Goal: Find specific page/section: Find specific page/section

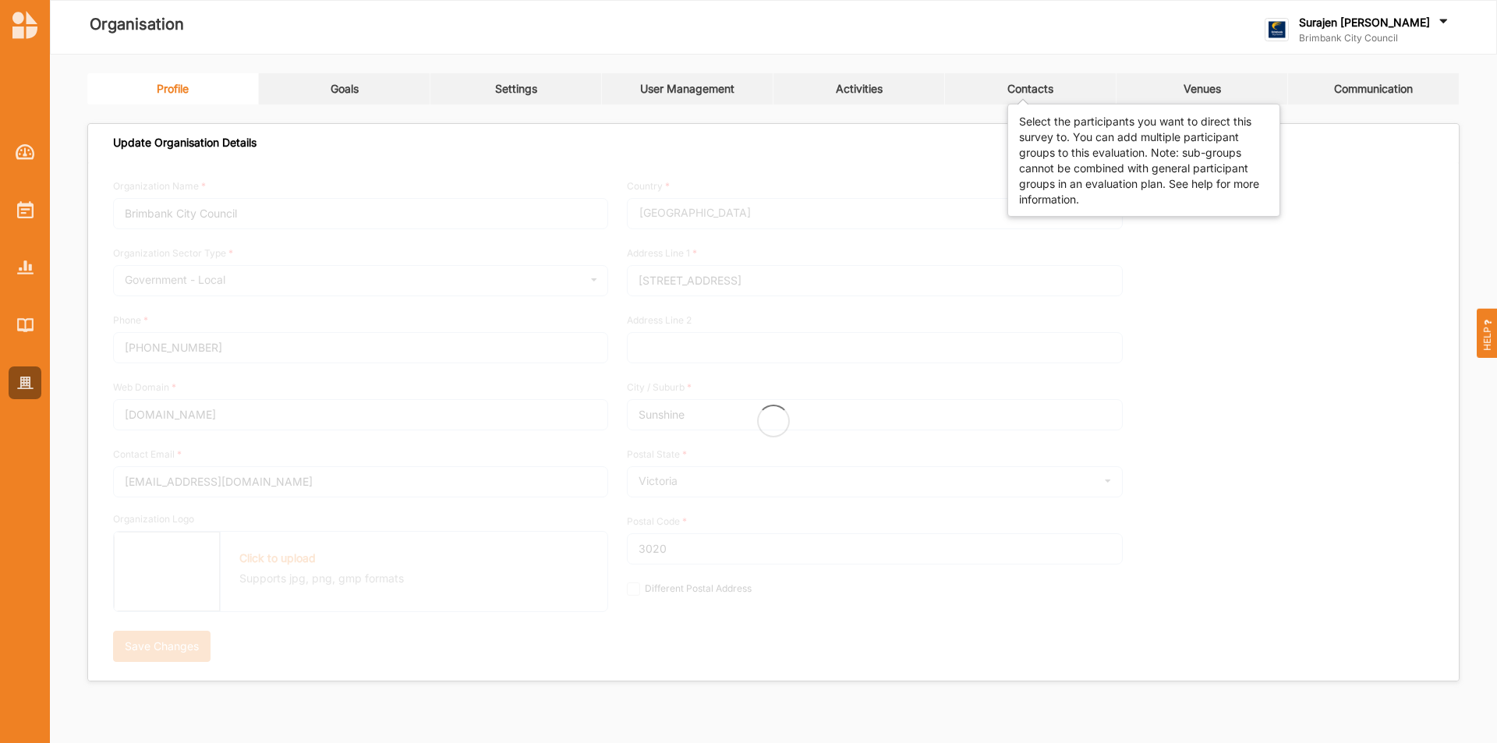
click at [1020, 85] on div "Contacts" at bounding box center [1030, 89] width 46 height 14
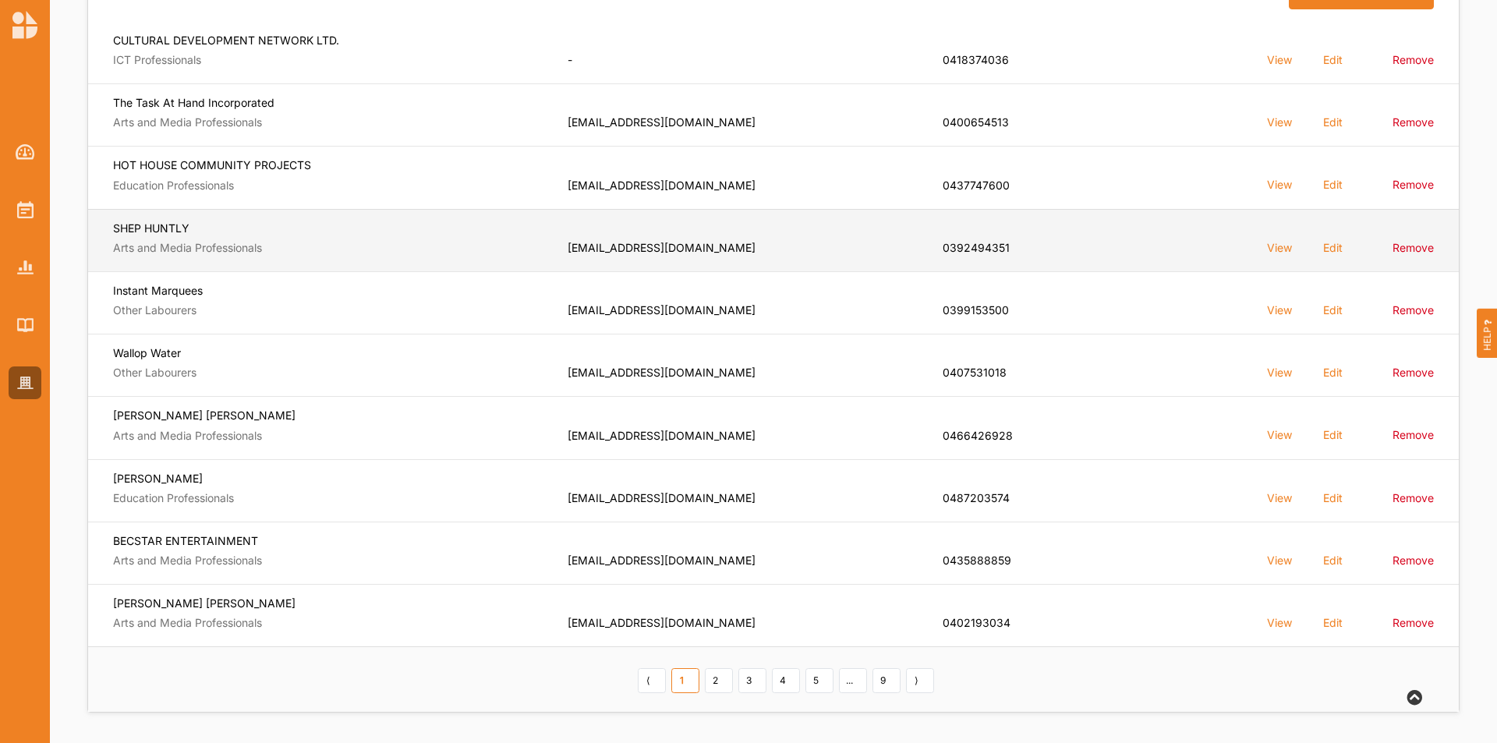
scroll to position [239, 0]
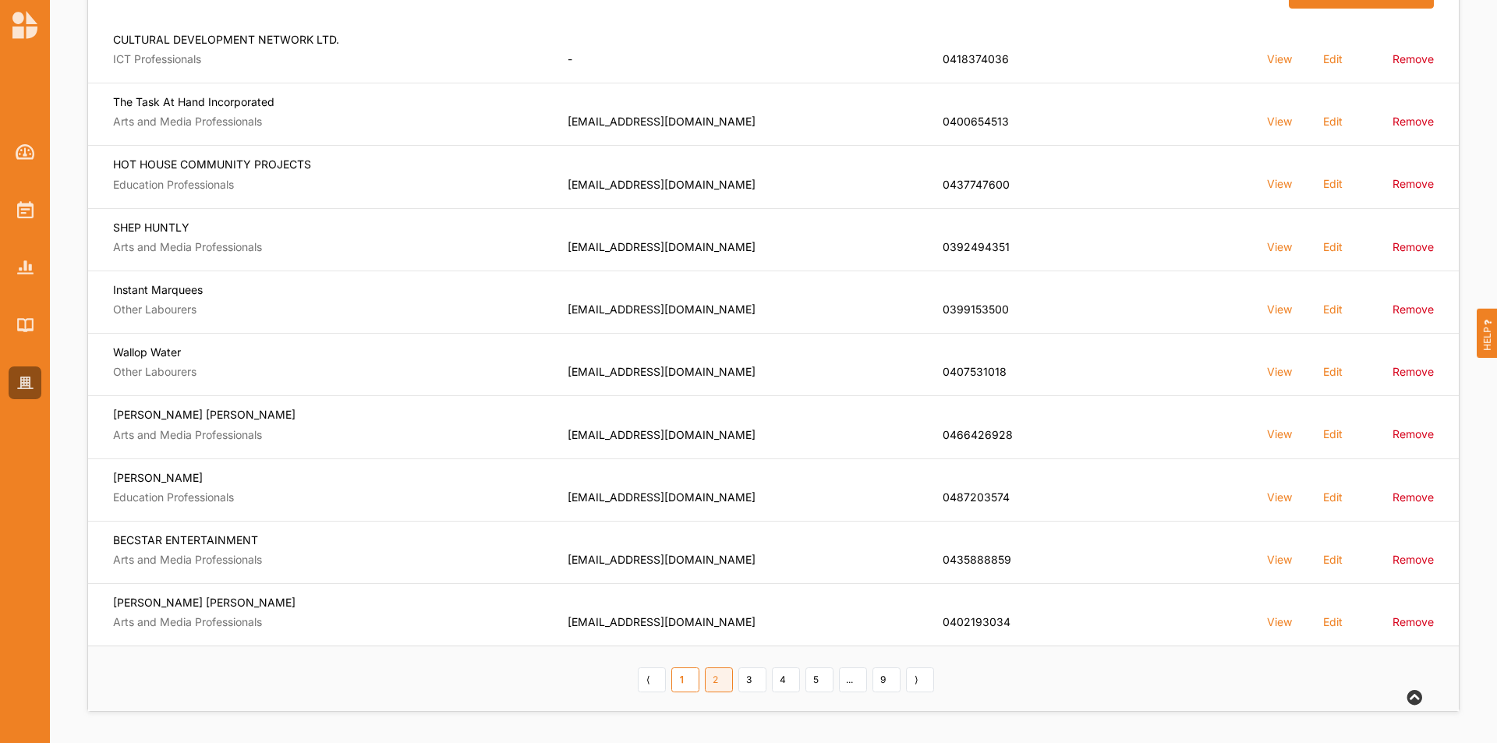
click at [718, 675] on link "2" at bounding box center [719, 679] width 28 height 25
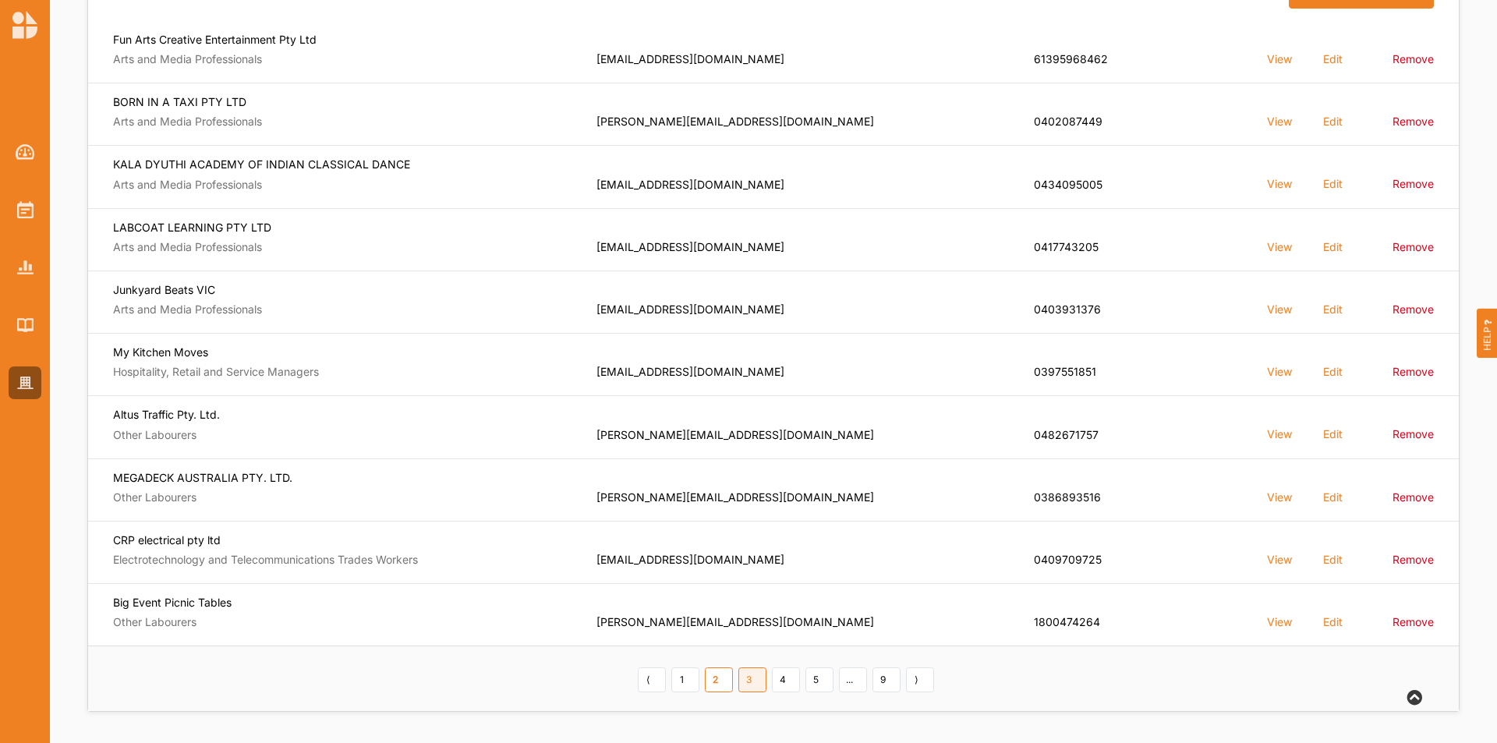
click at [758, 684] on link "3" at bounding box center [752, 679] width 28 height 25
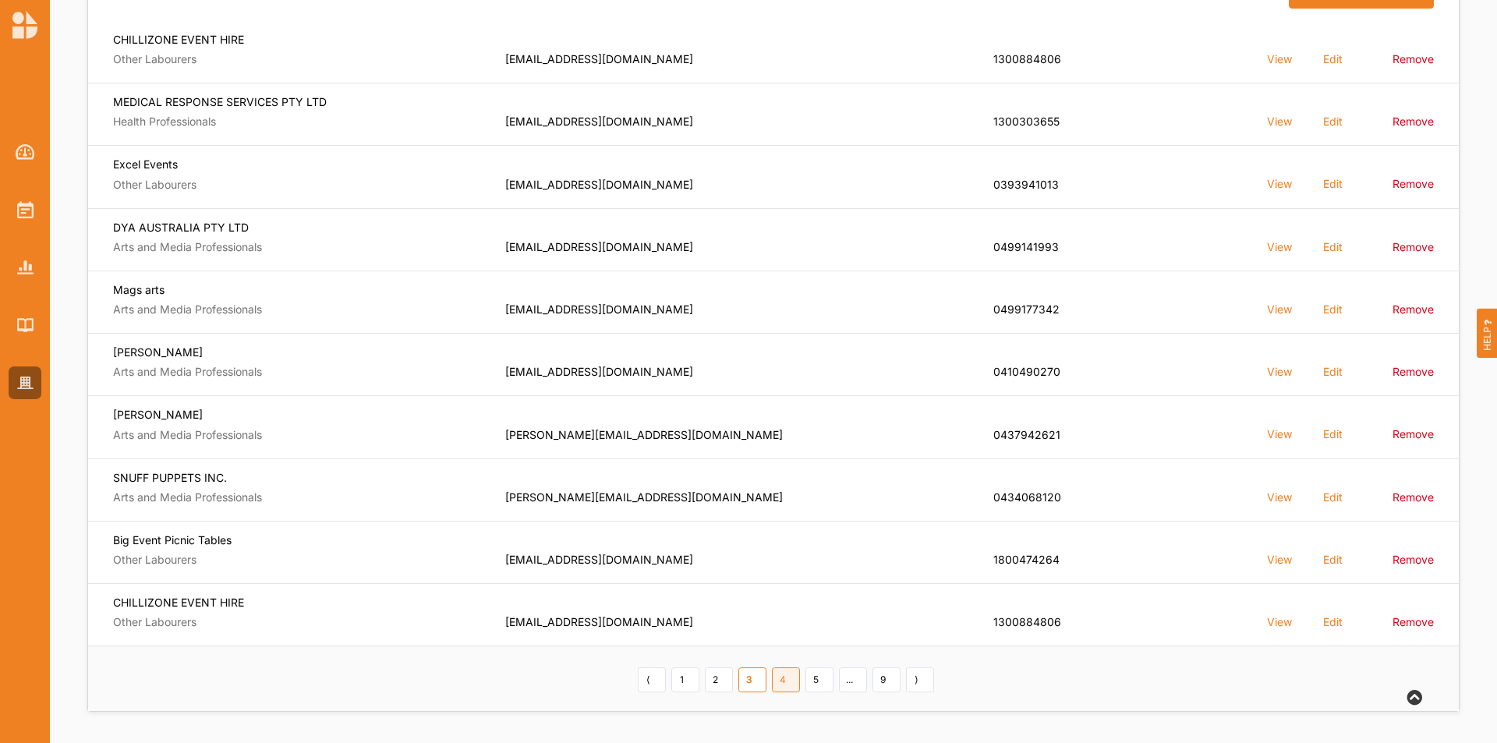
click at [799, 674] on link "4" at bounding box center [786, 679] width 28 height 25
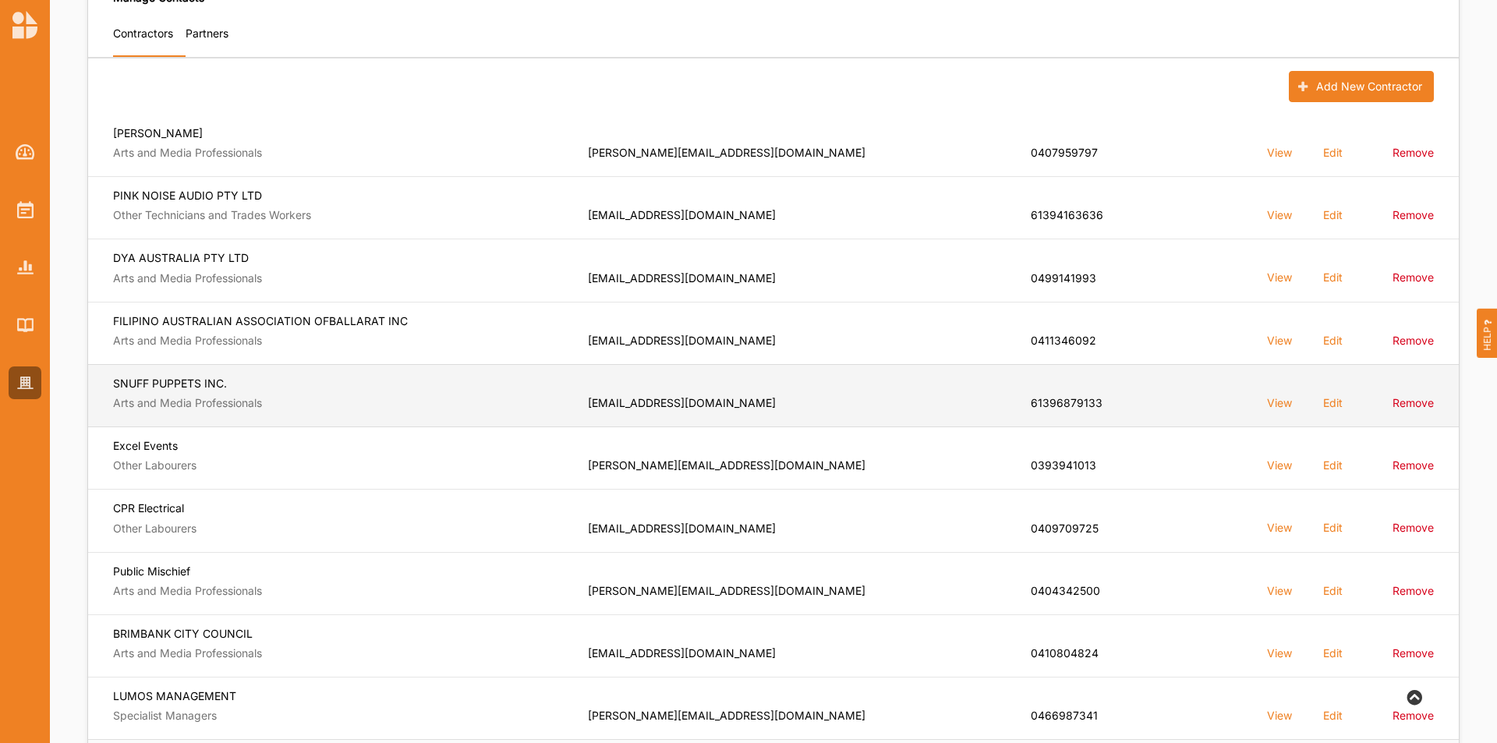
scroll to position [0, 0]
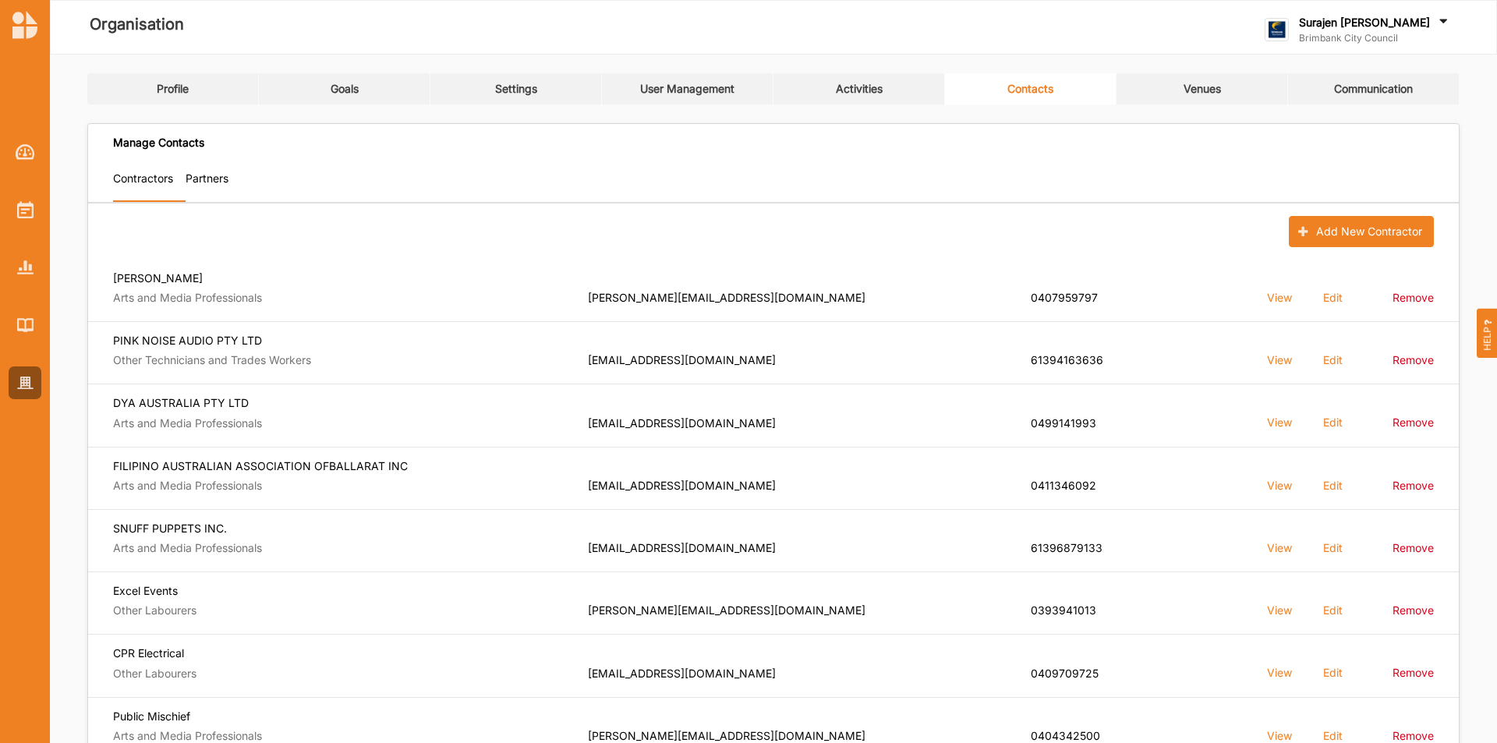
click at [221, 169] on link "Partners" at bounding box center [213, 182] width 55 height 40
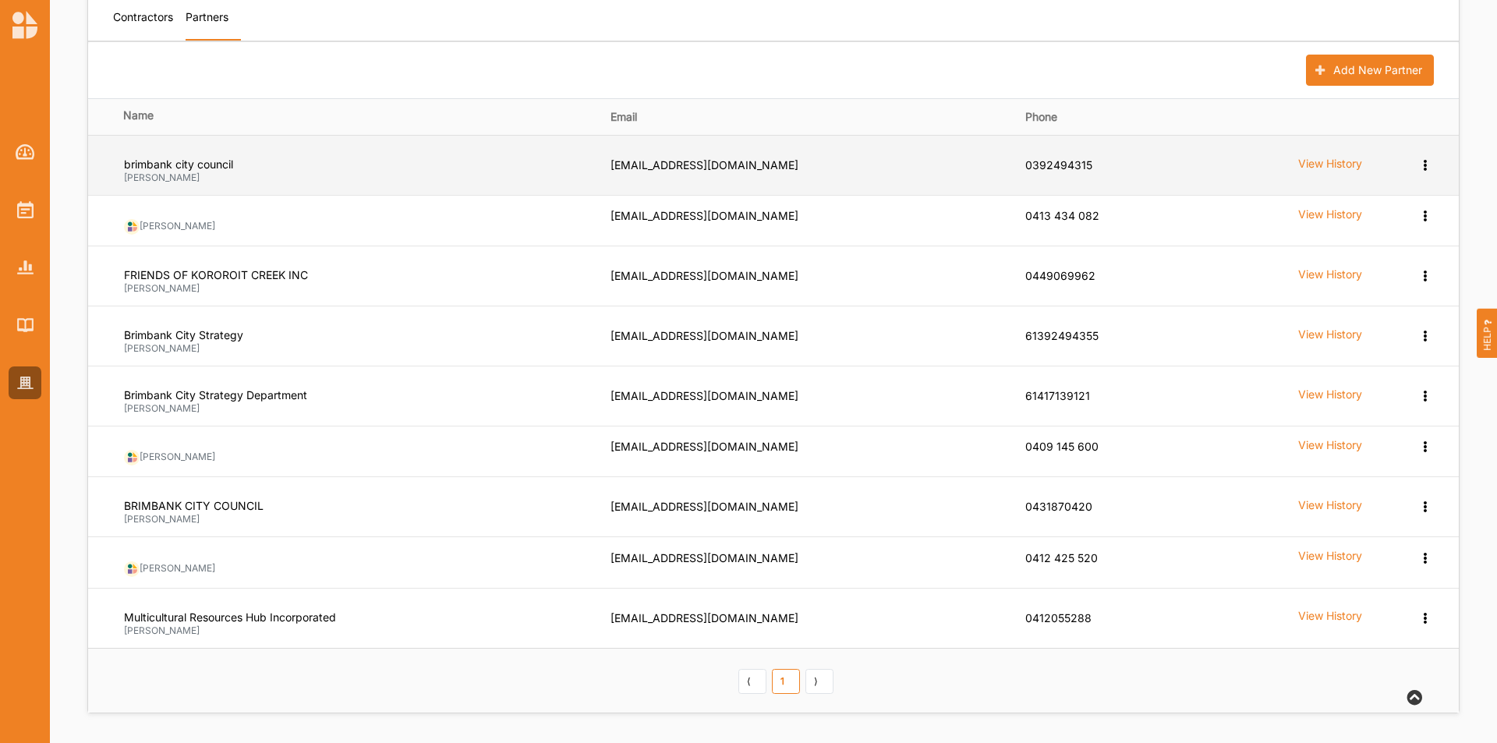
scroll to position [163, 0]
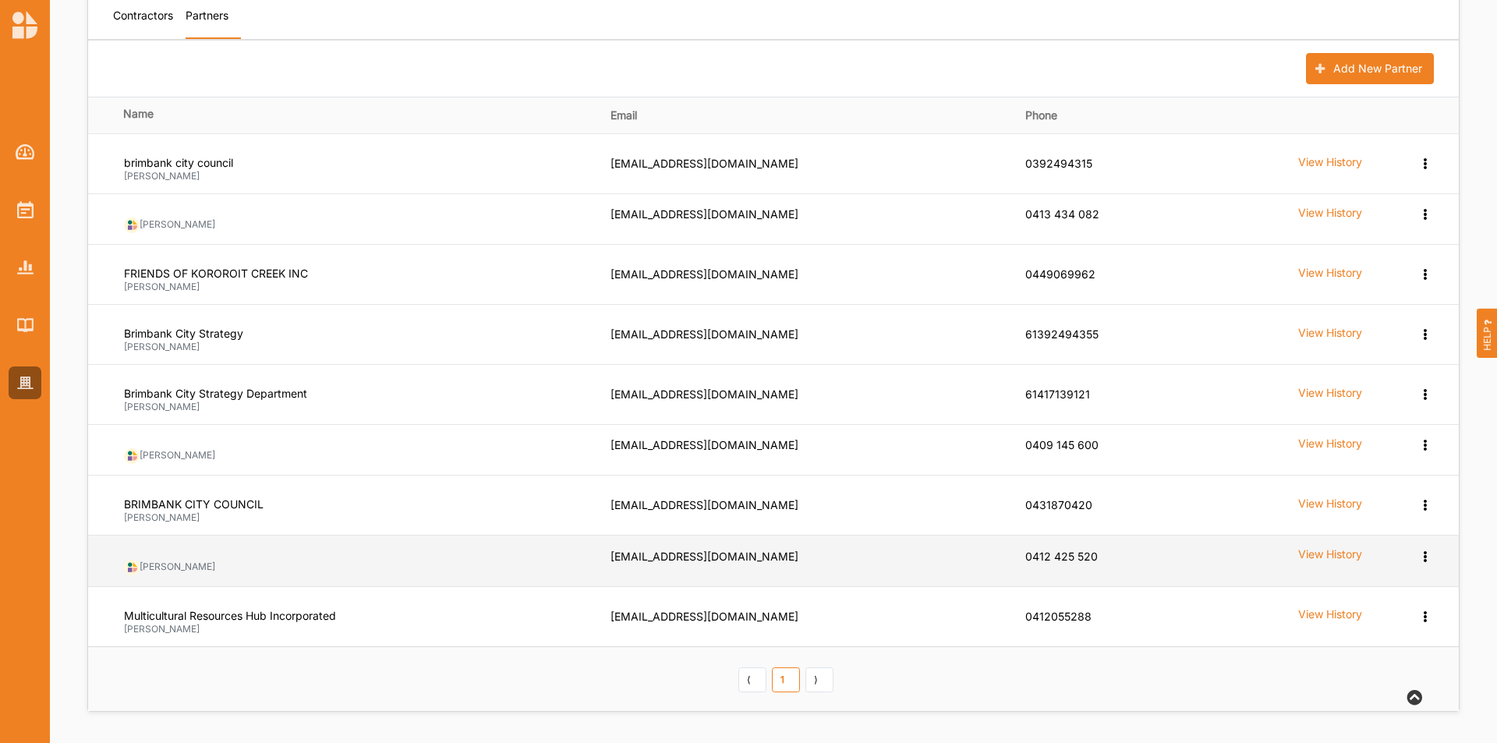
click at [1332, 169] on label "View History" at bounding box center [1330, 161] width 64 height 15
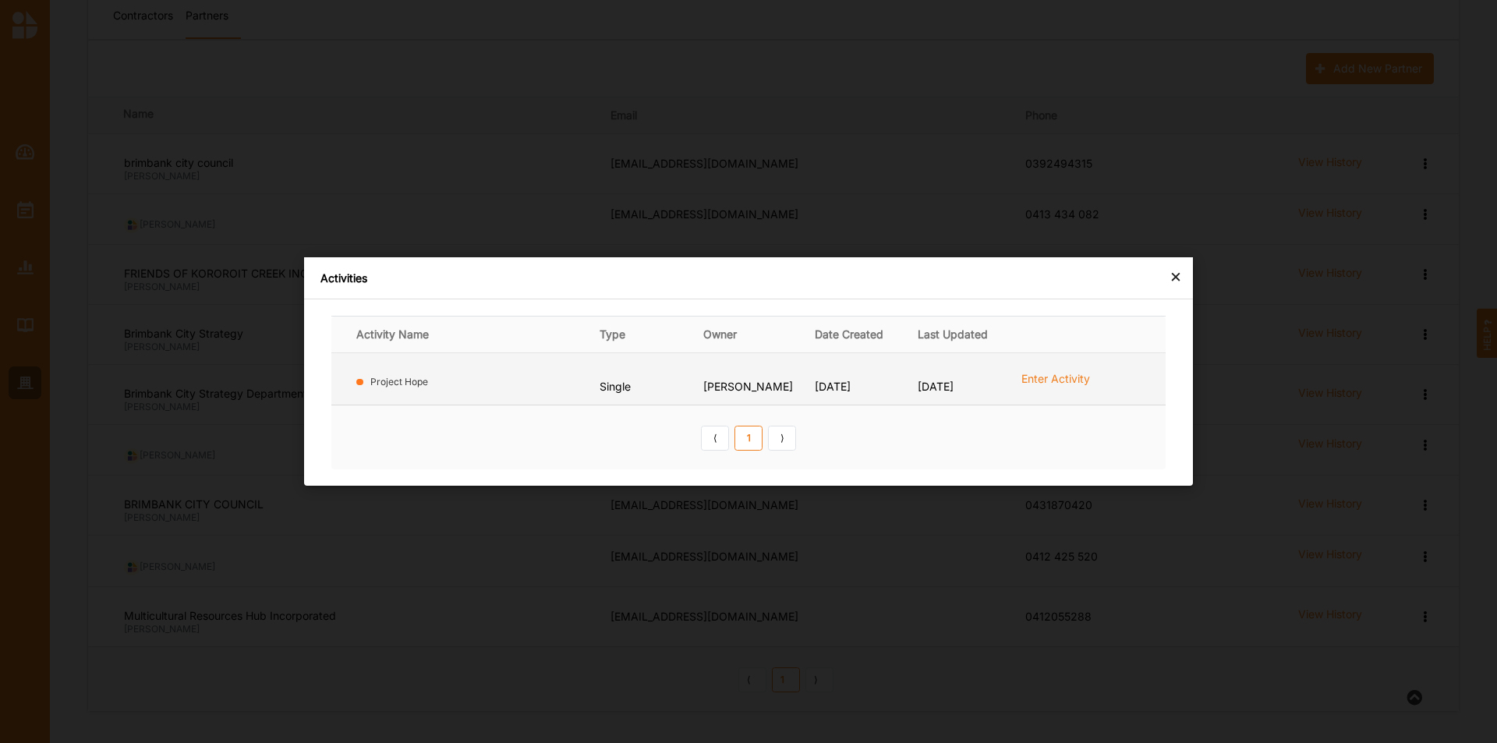
click at [1055, 382] on label "Enter Activity" at bounding box center [1055, 378] width 69 height 13
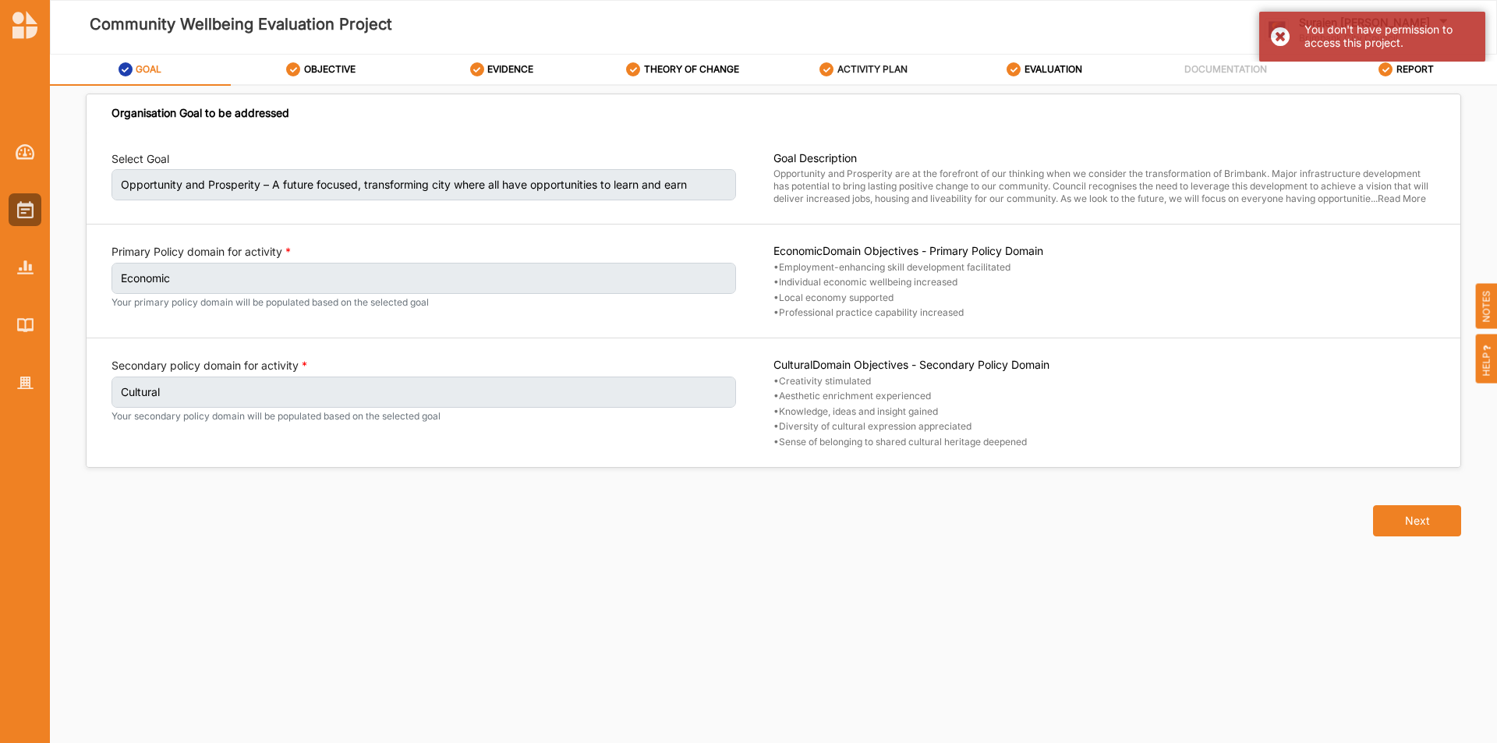
click at [877, 68] on label "ACTIVITY PLAN" at bounding box center [872, 69] width 70 height 12
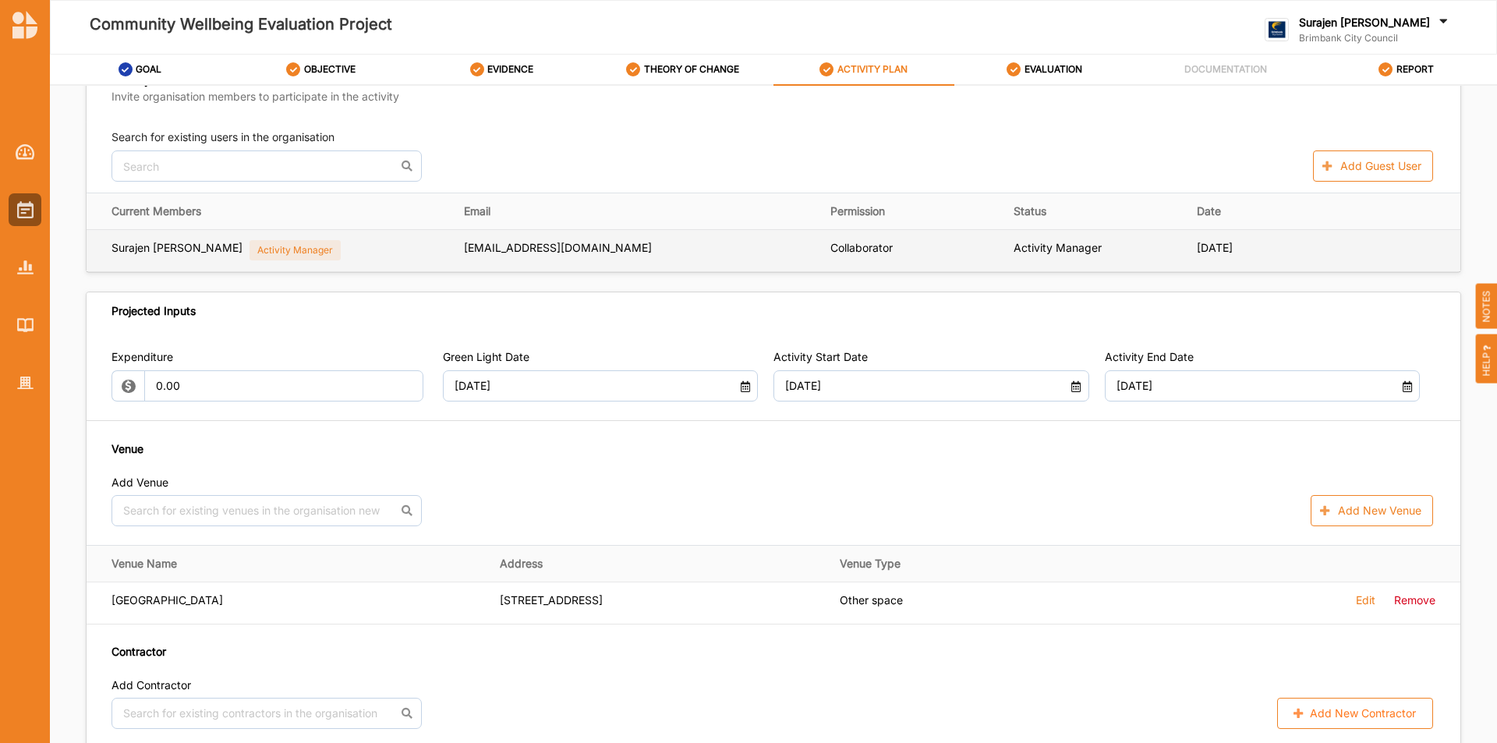
scroll to position [858, 0]
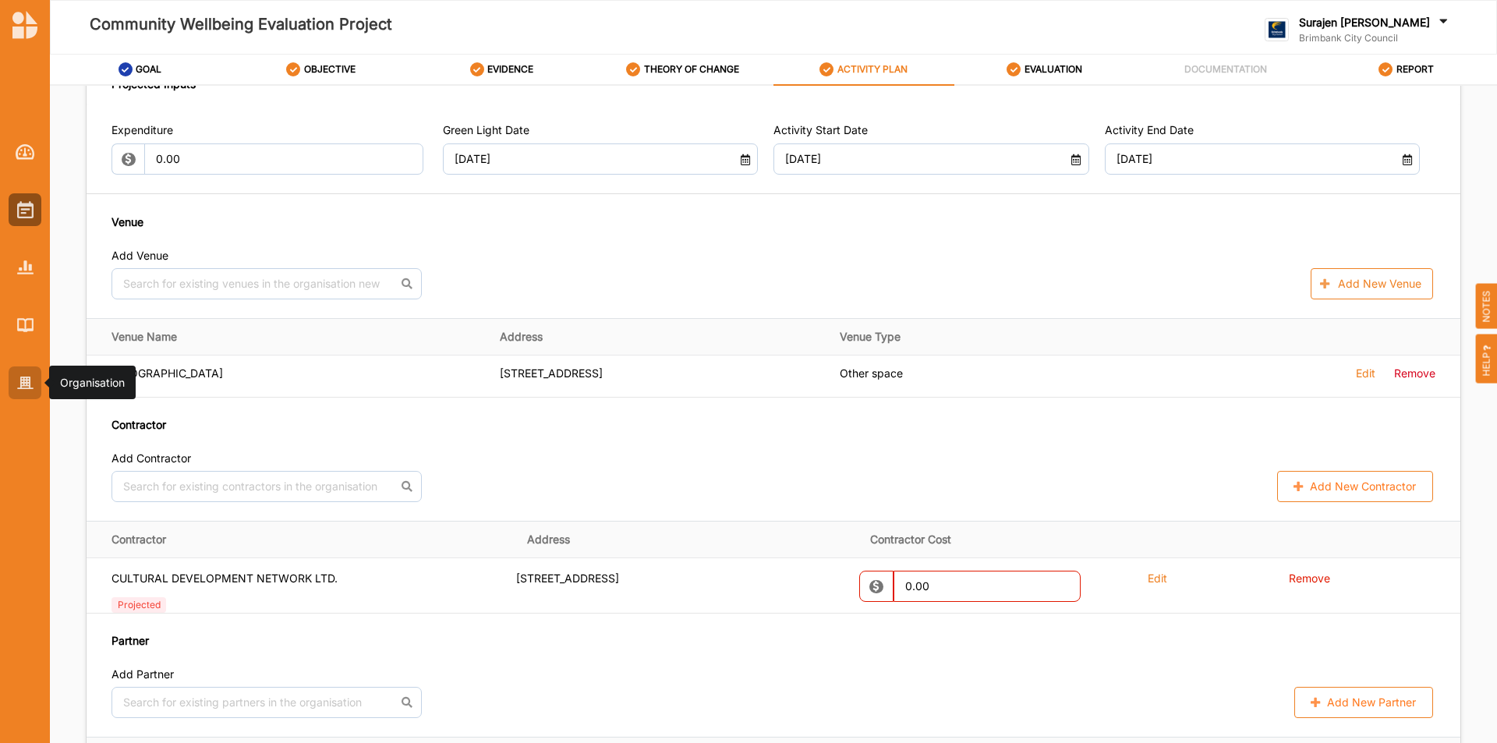
click at [17, 382] on img at bounding box center [25, 383] width 16 height 13
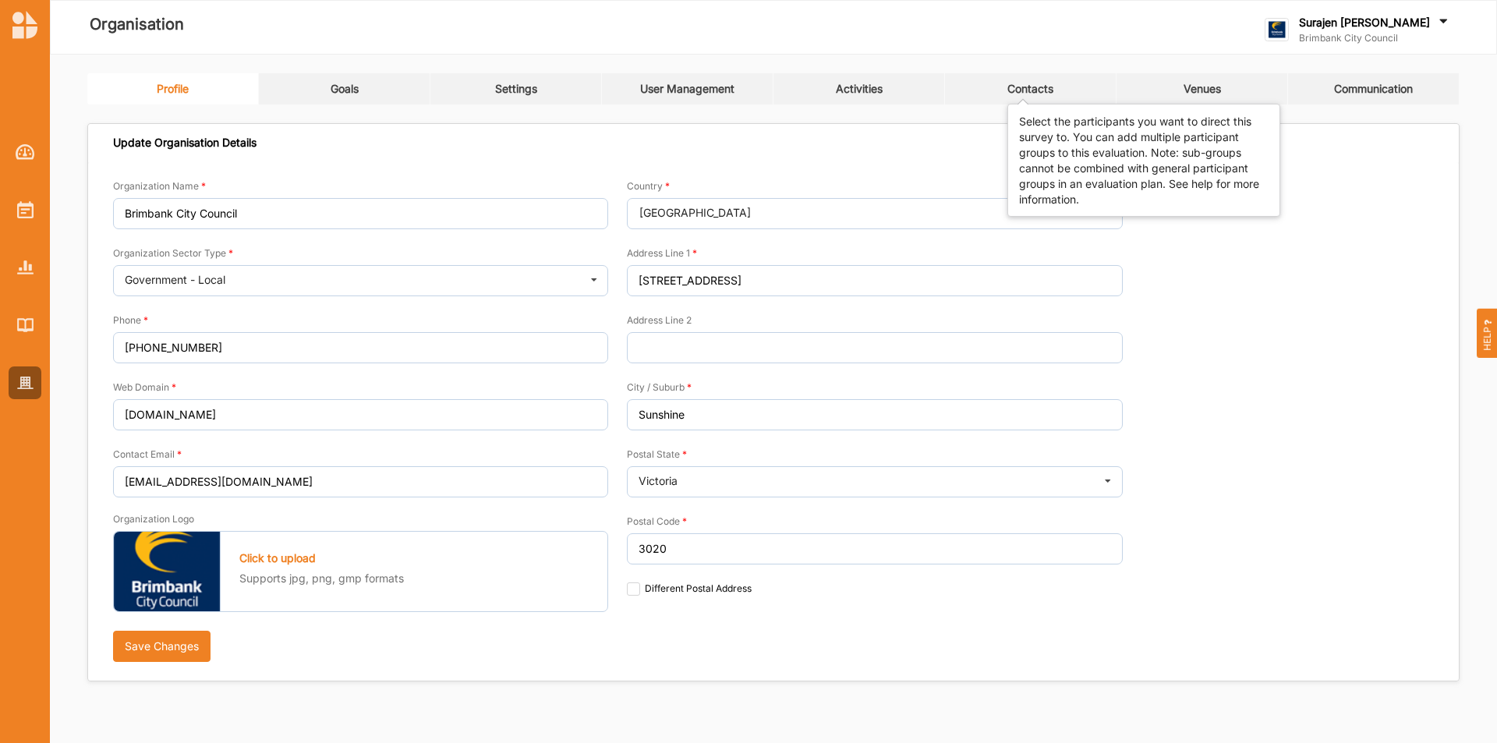
click at [1036, 82] on div "Contacts" at bounding box center [1030, 89] width 46 height 14
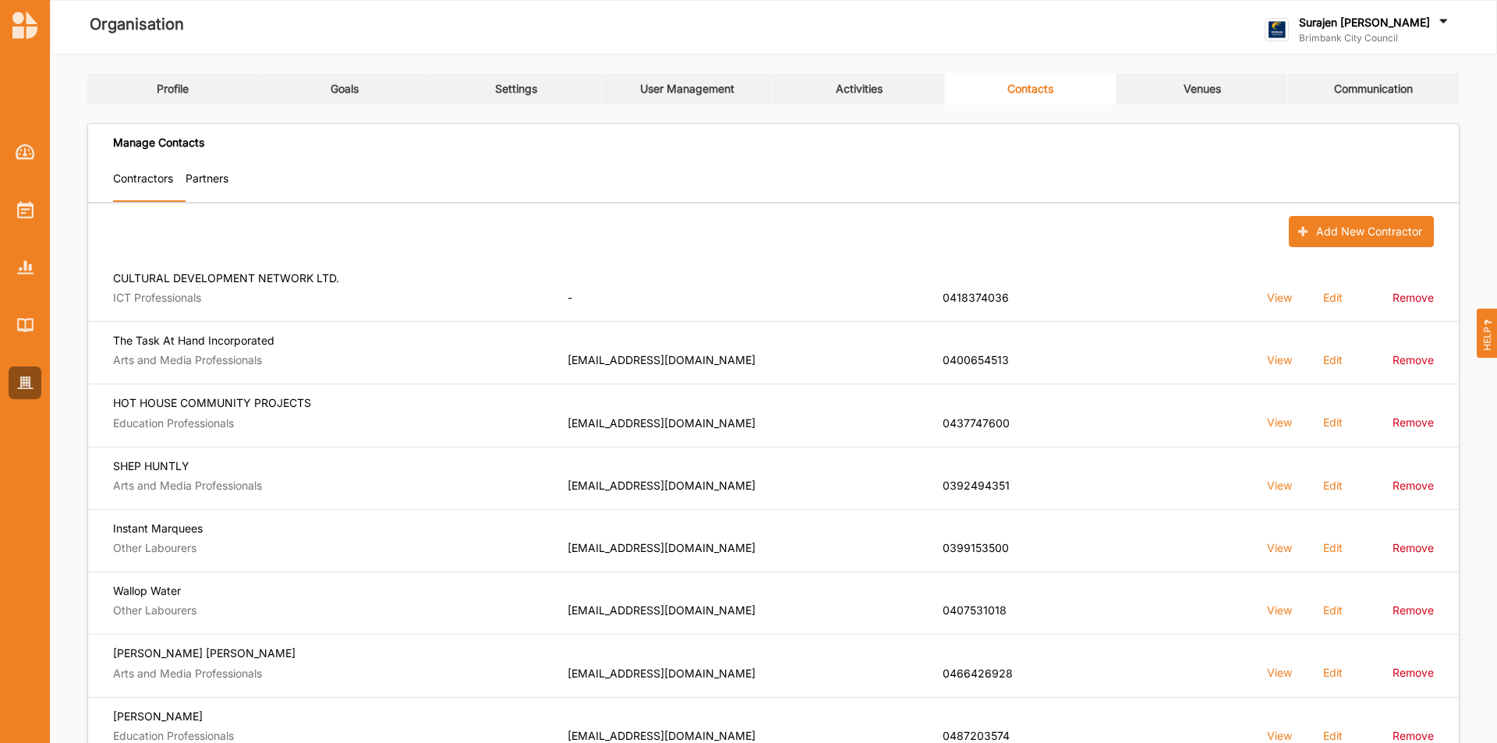
click at [202, 172] on label "Partners" at bounding box center [207, 179] width 43 height 14
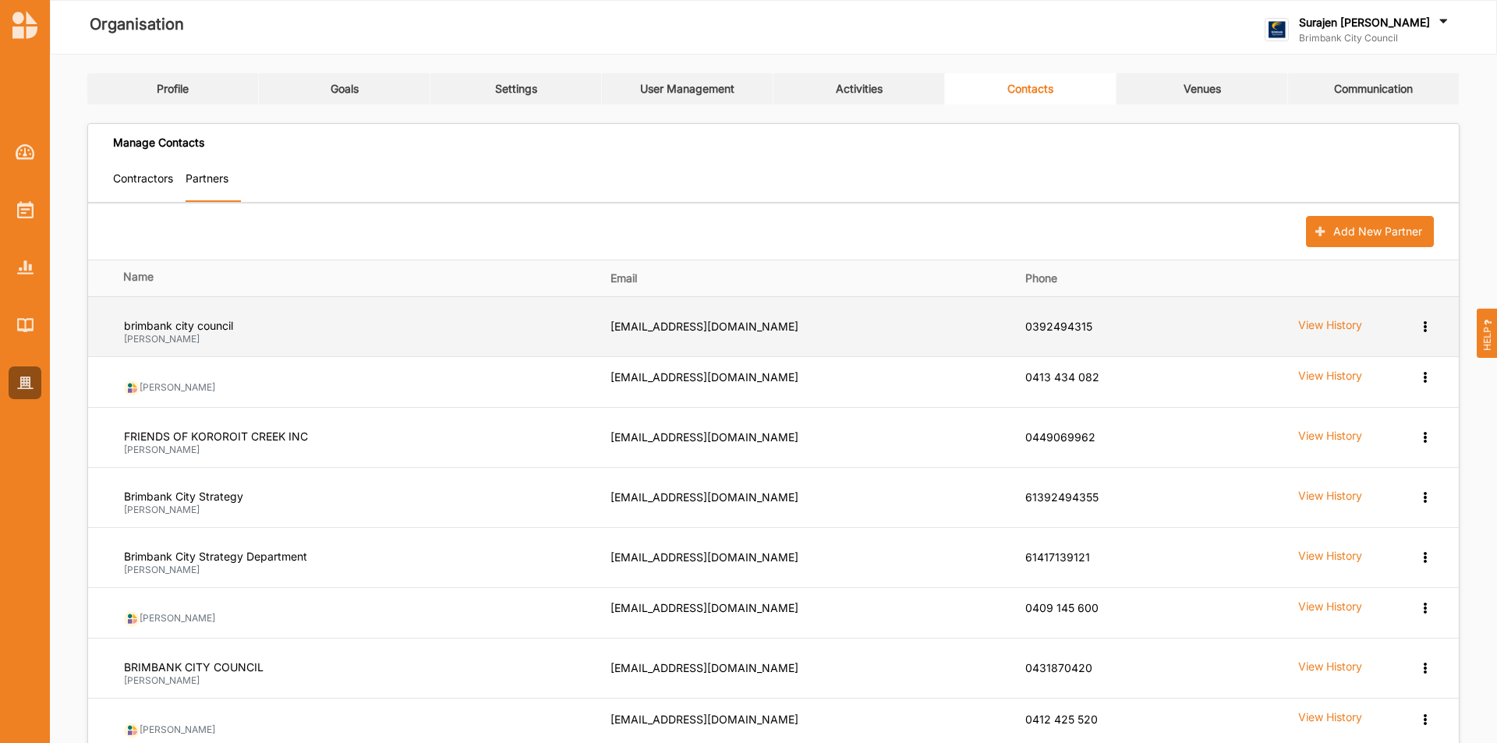
click at [1303, 355] on td "View History" at bounding box center [1288, 326] width 169 height 60
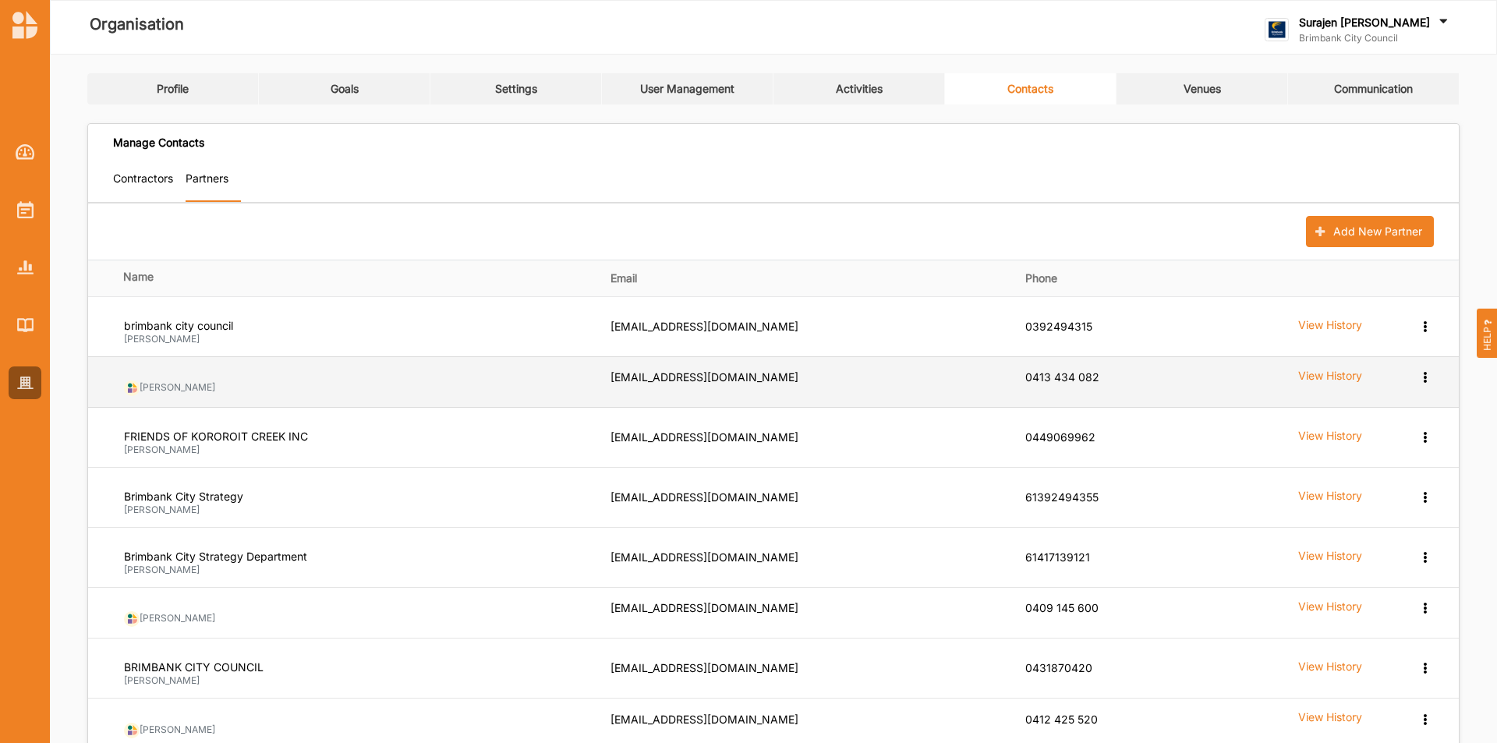
click at [1320, 332] on label "View History" at bounding box center [1330, 324] width 64 height 15
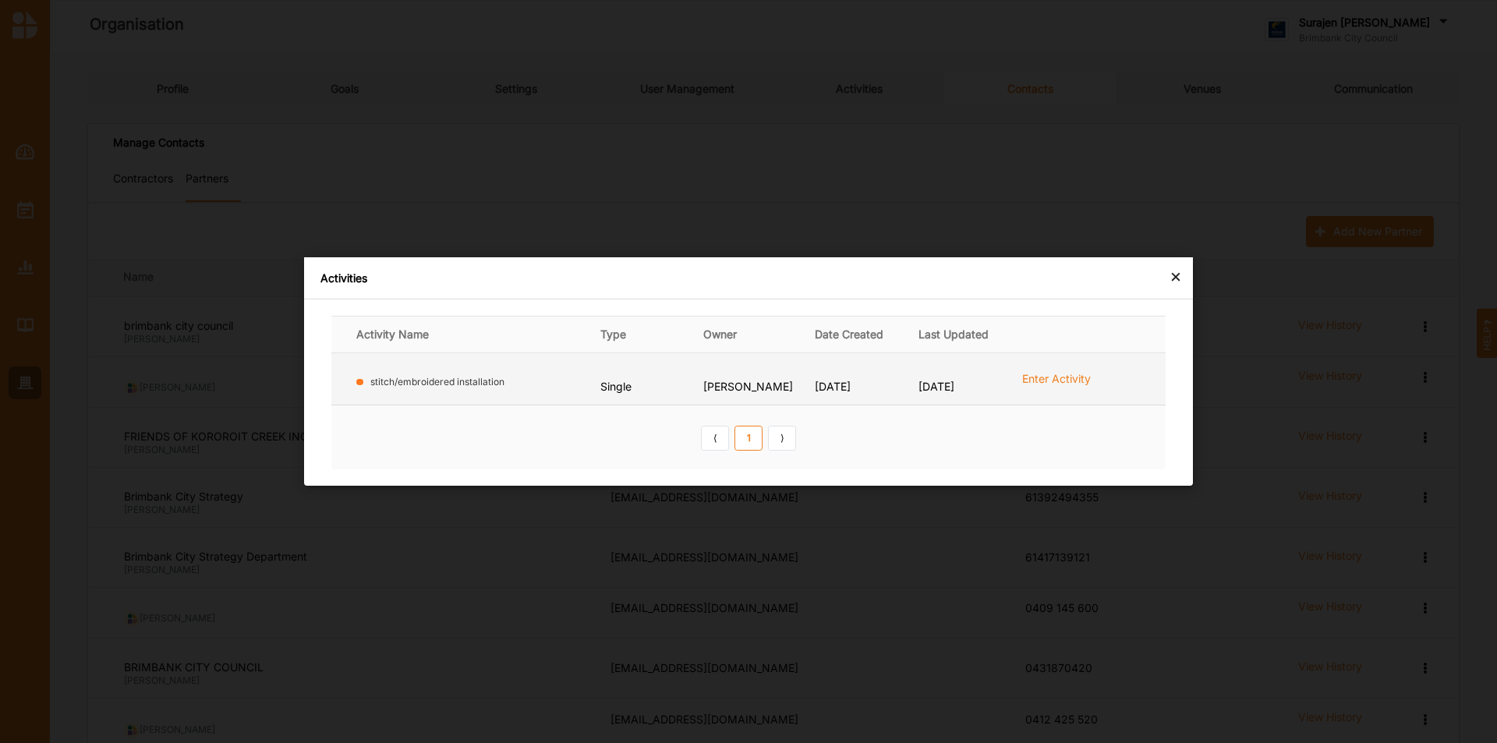
click at [1068, 384] on label "Enter Activity" at bounding box center [1056, 378] width 69 height 13
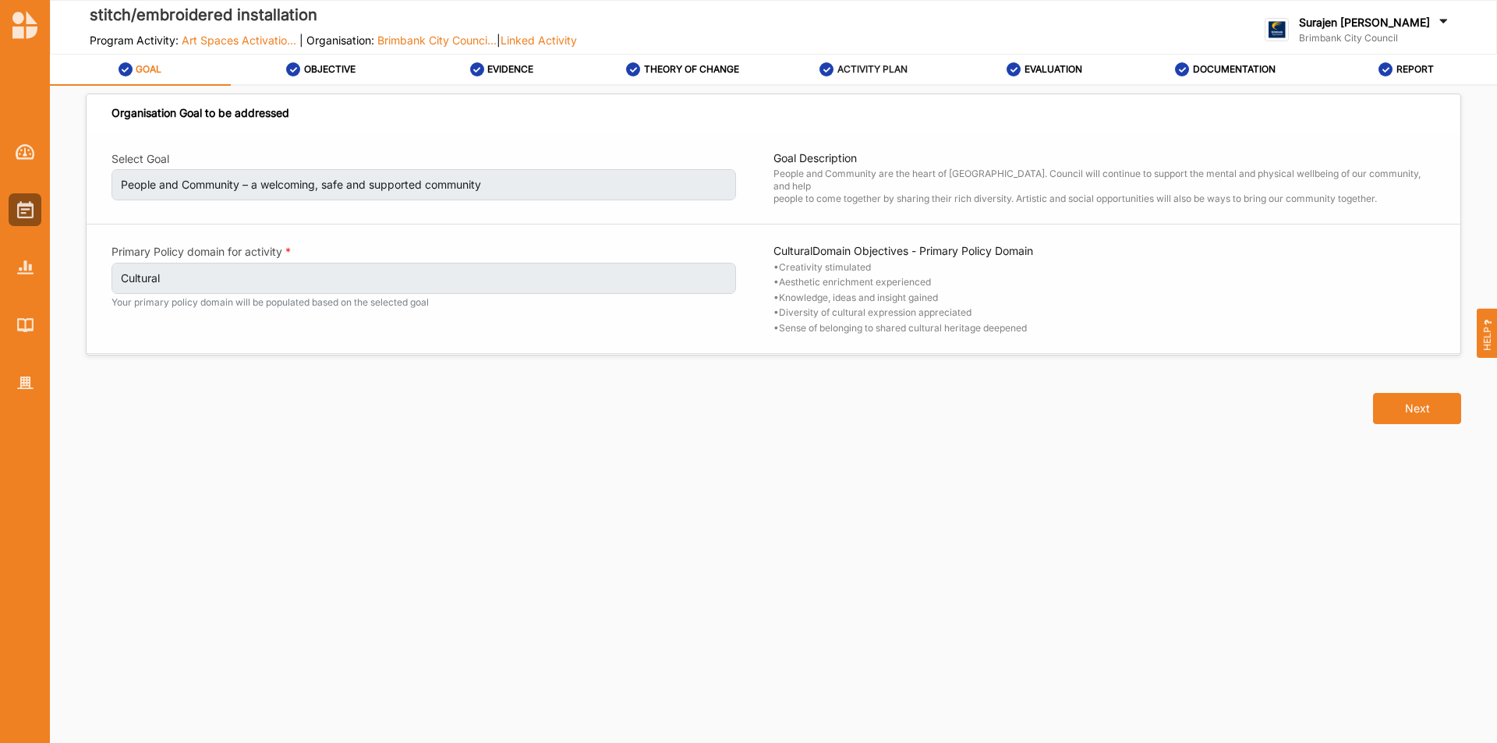
click at [847, 67] on label "ACTIVITY PLAN" at bounding box center [872, 69] width 70 height 12
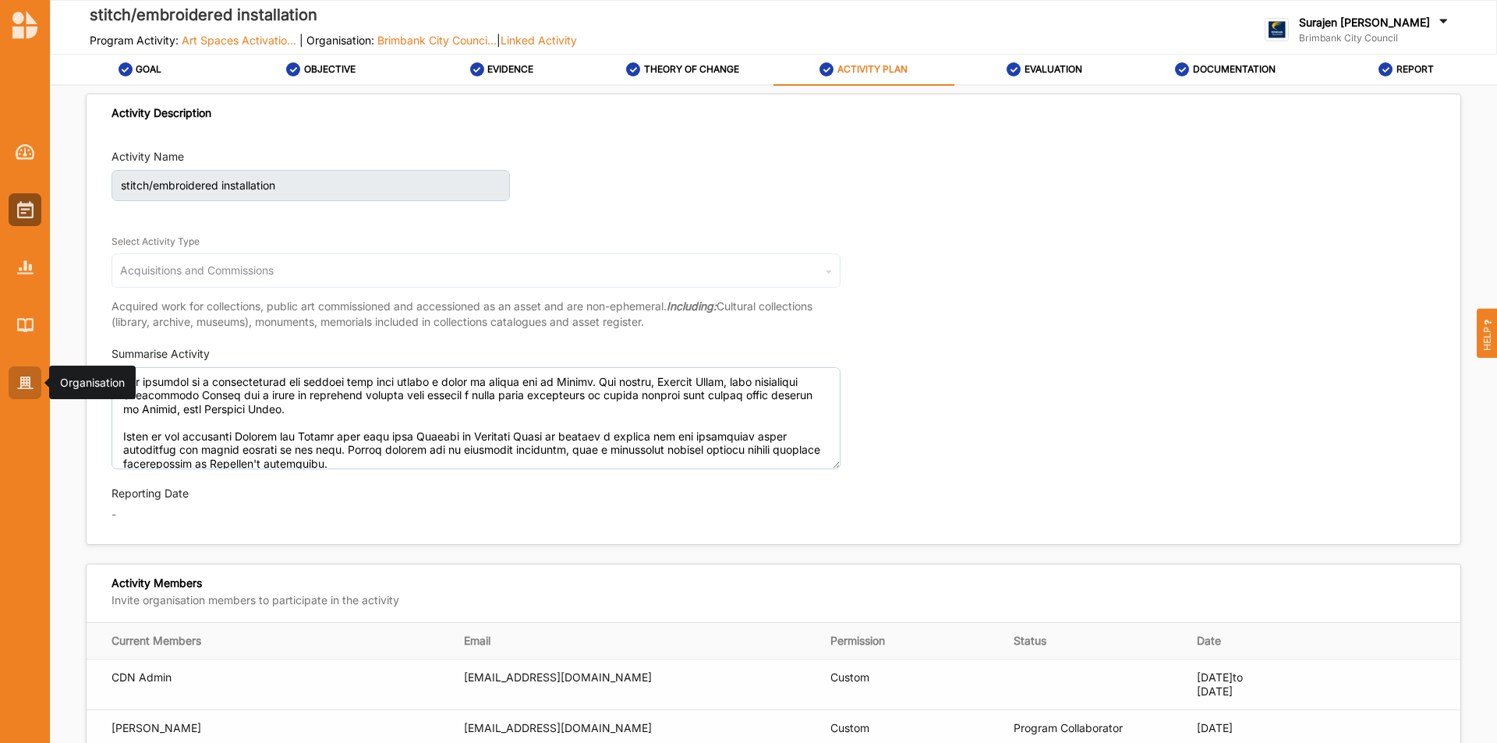
click at [19, 375] on div at bounding box center [25, 382] width 33 height 33
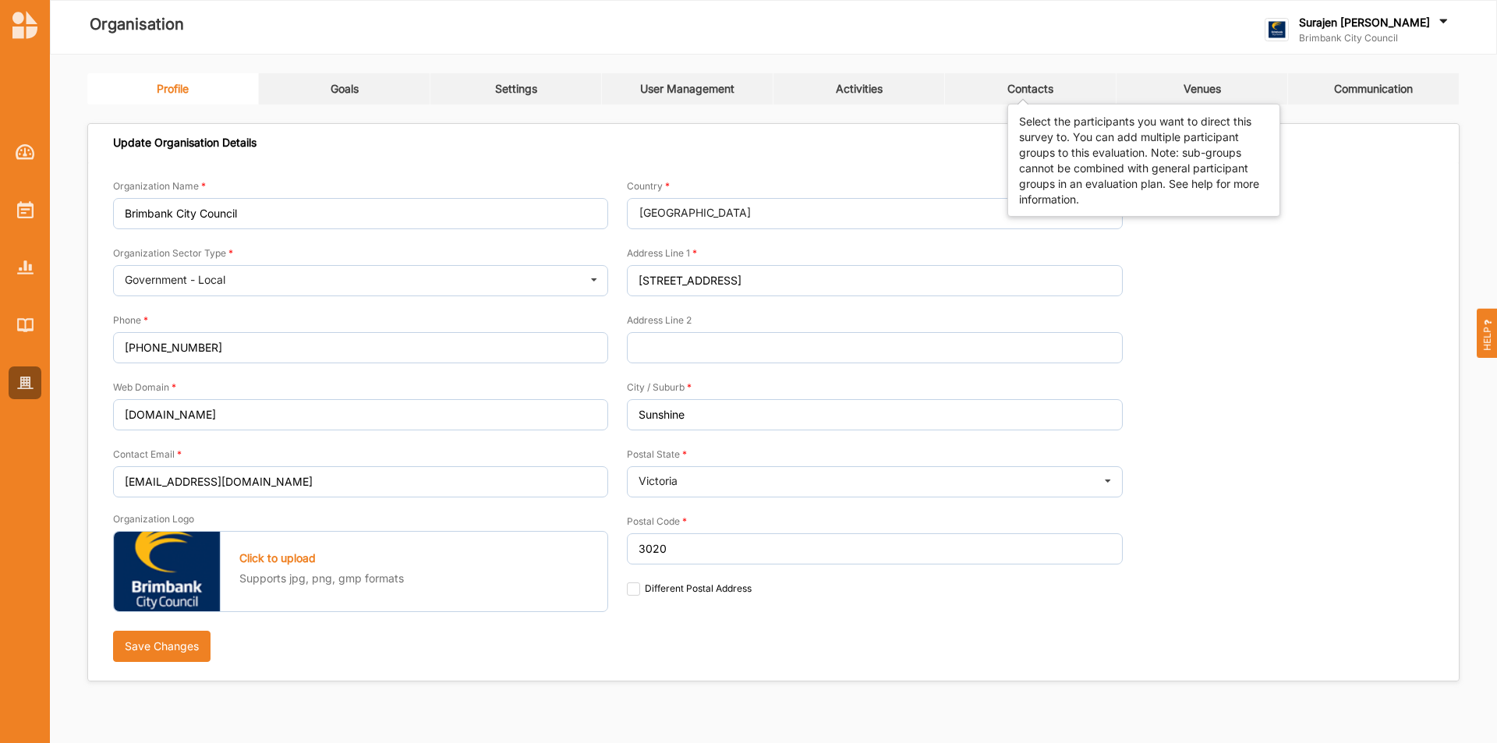
click at [1024, 93] on div "Contacts" at bounding box center [1030, 89] width 46 height 14
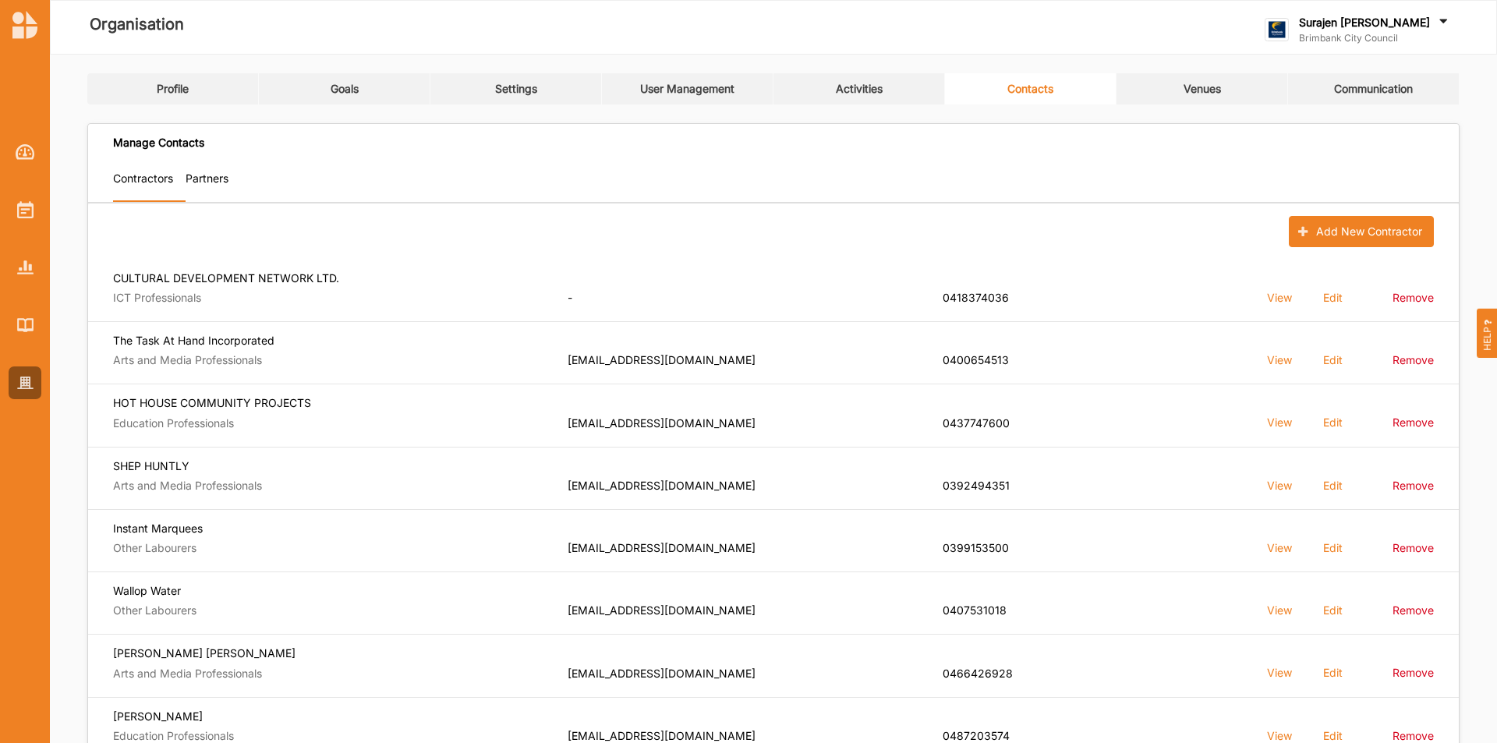
click at [221, 176] on label "Partners" at bounding box center [207, 179] width 43 height 14
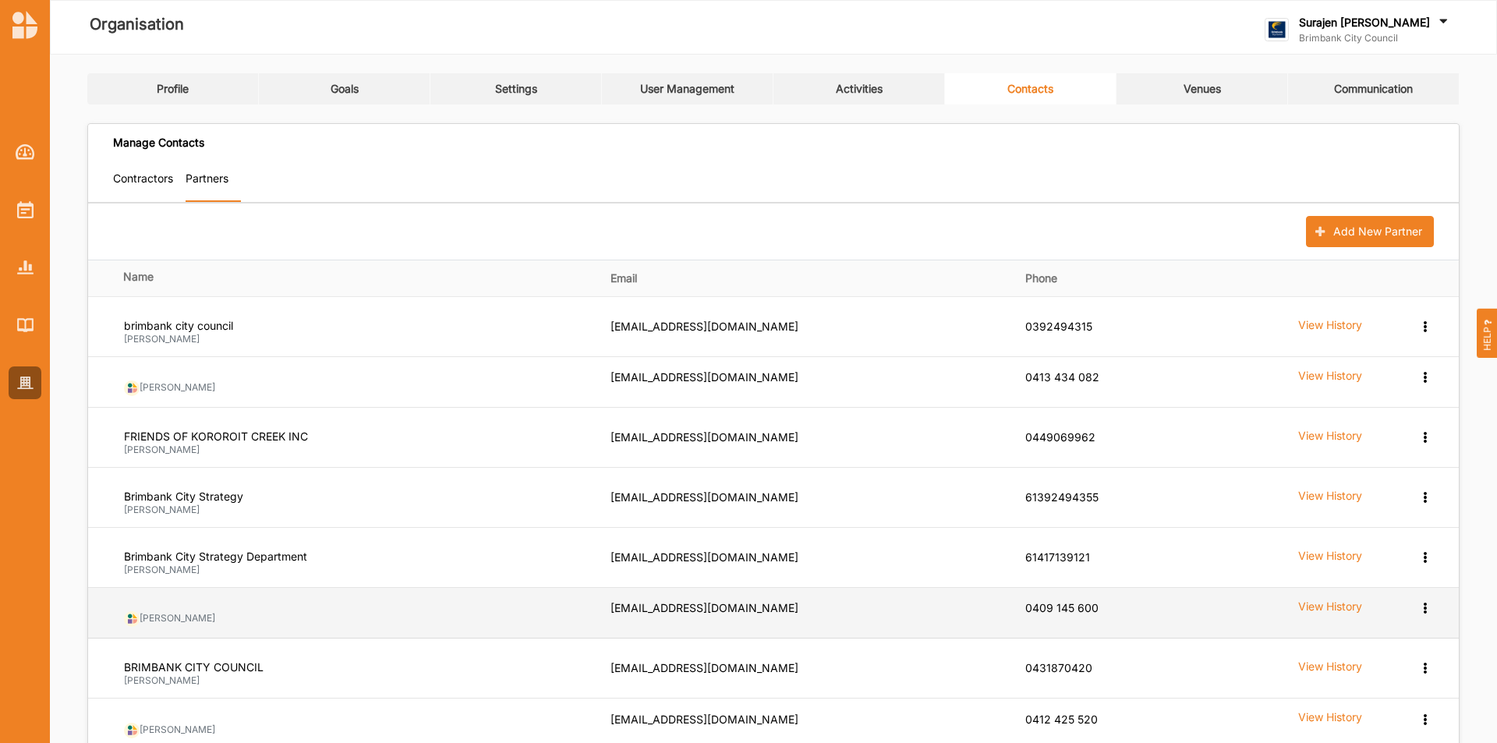
click at [1331, 332] on label "View History" at bounding box center [1330, 324] width 64 height 15
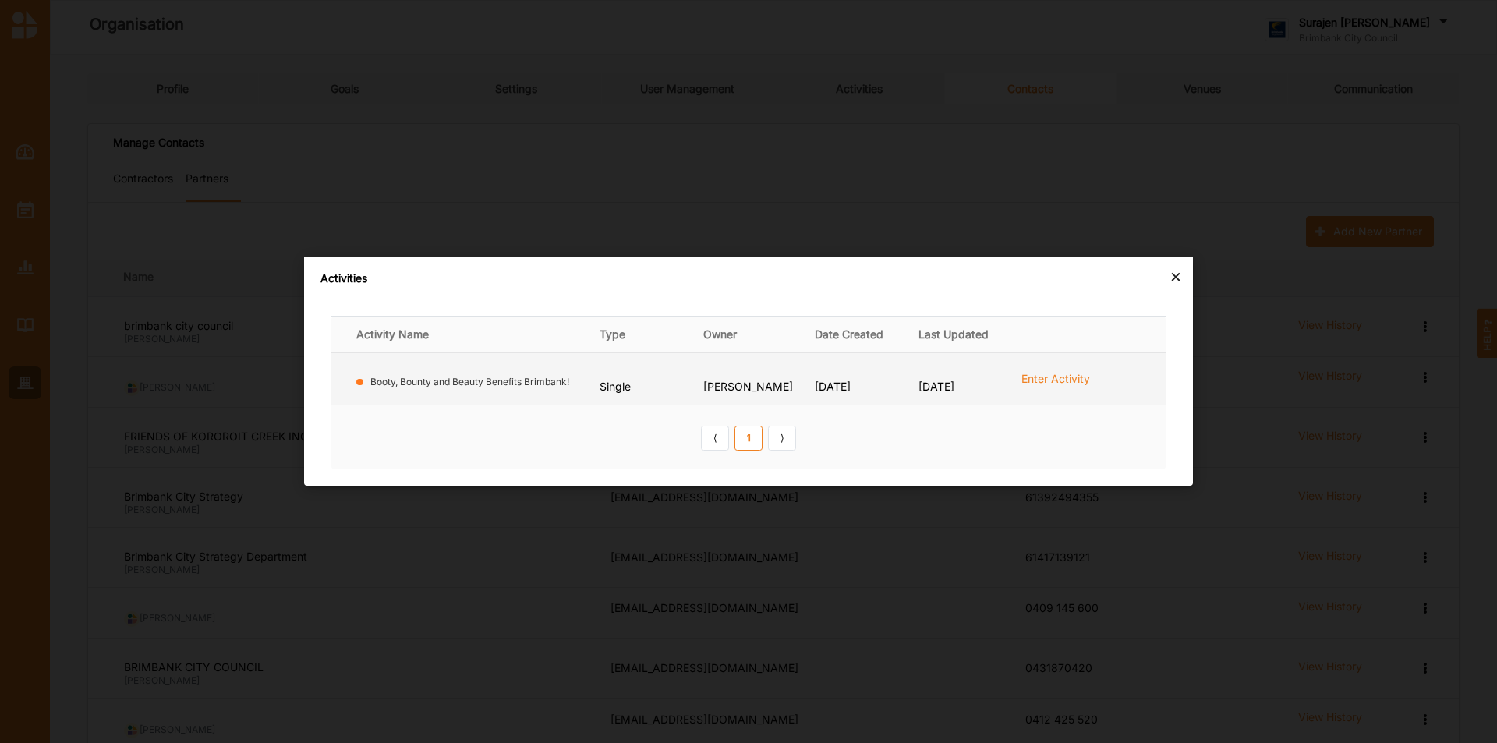
click at [1067, 379] on label "Enter Activity" at bounding box center [1055, 378] width 69 height 13
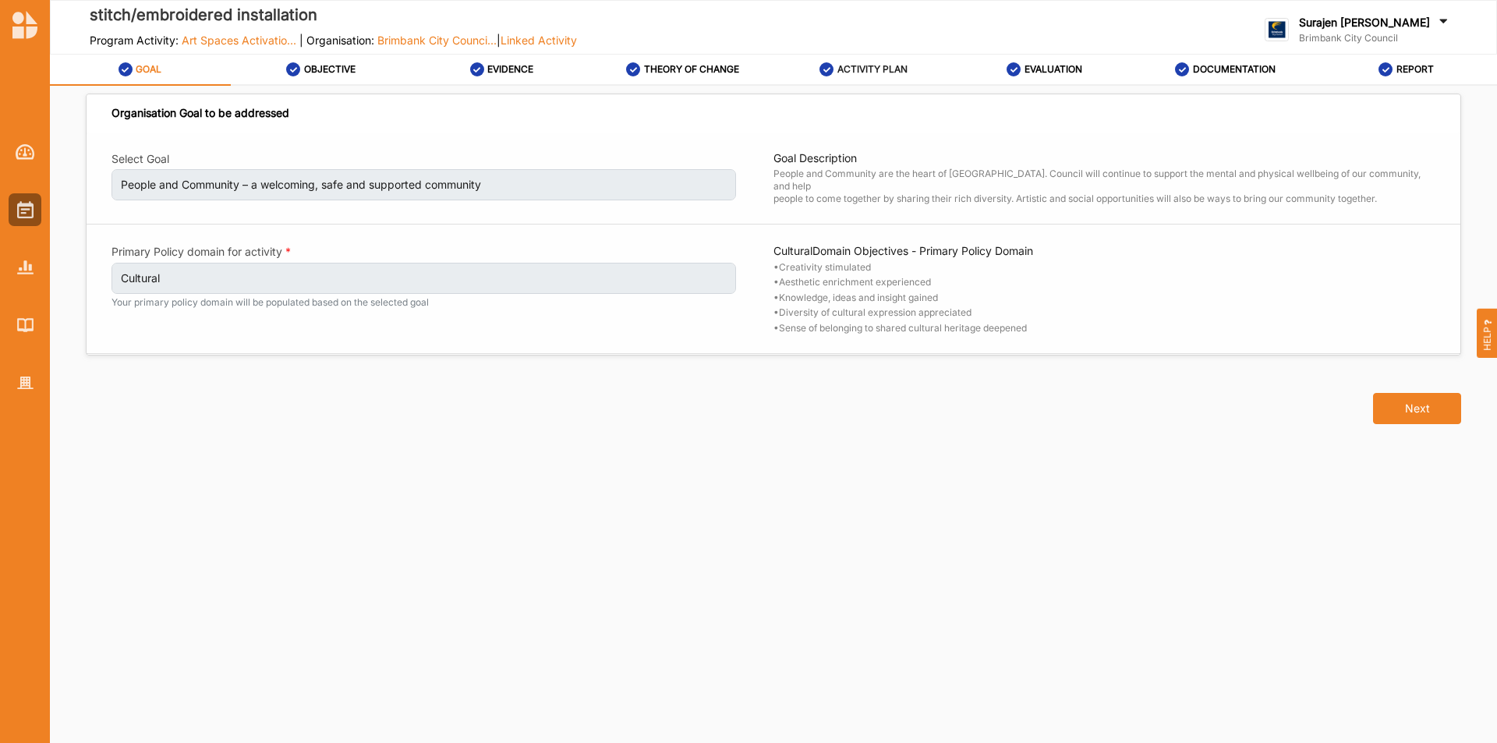
click at [846, 68] on label "ACTIVITY PLAN" at bounding box center [872, 69] width 70 height 12
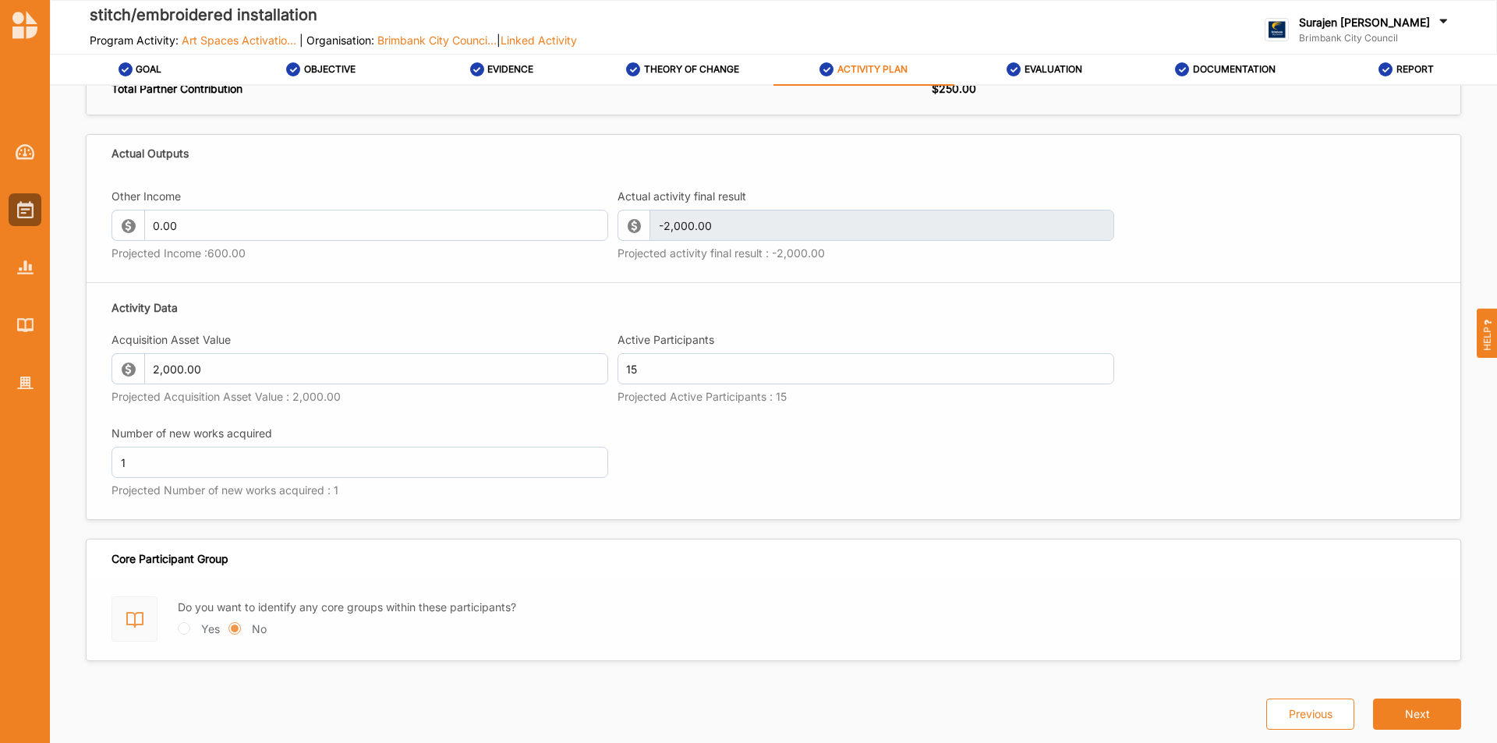
scroll to position [1629, 0]
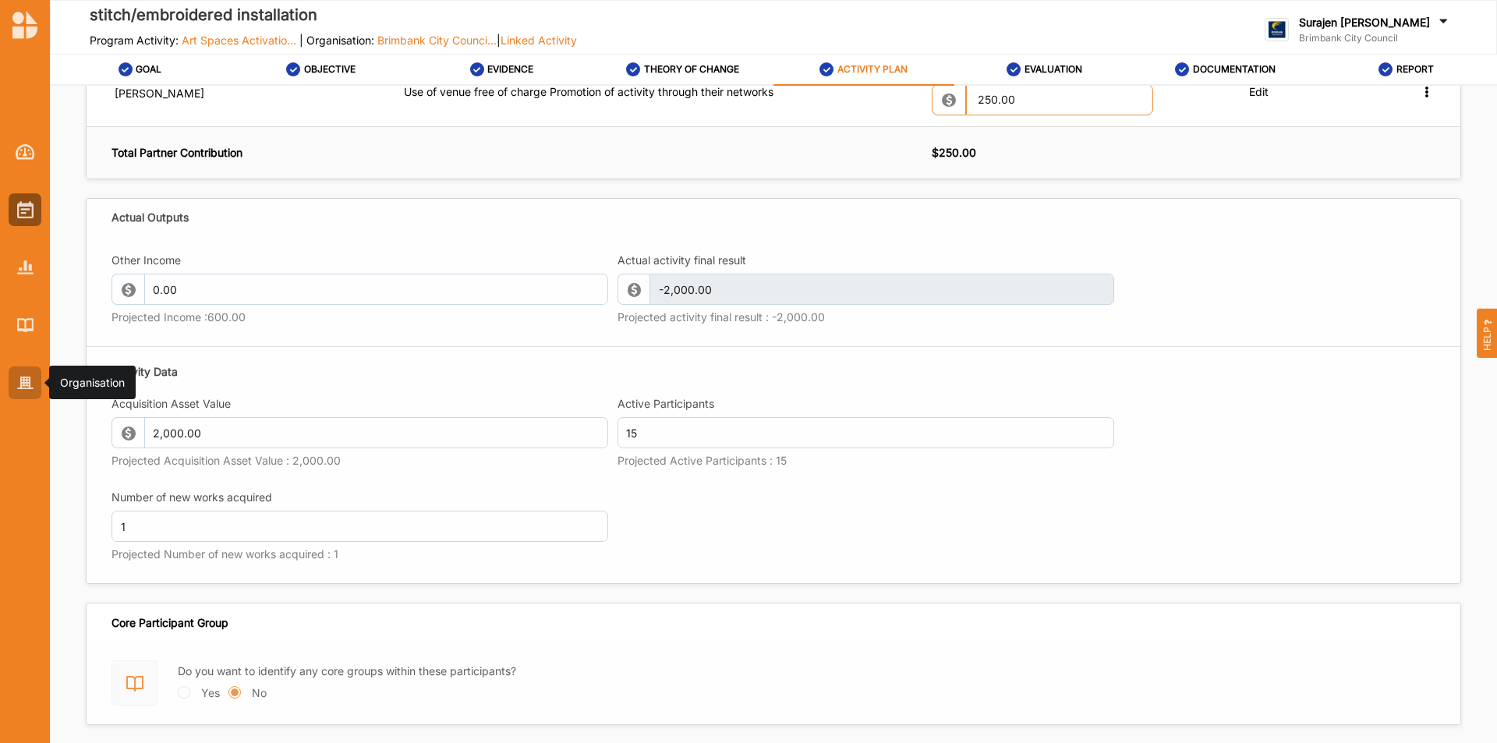
click at [24, 385] on img at bounding box center [25, 383] width 16 height 13
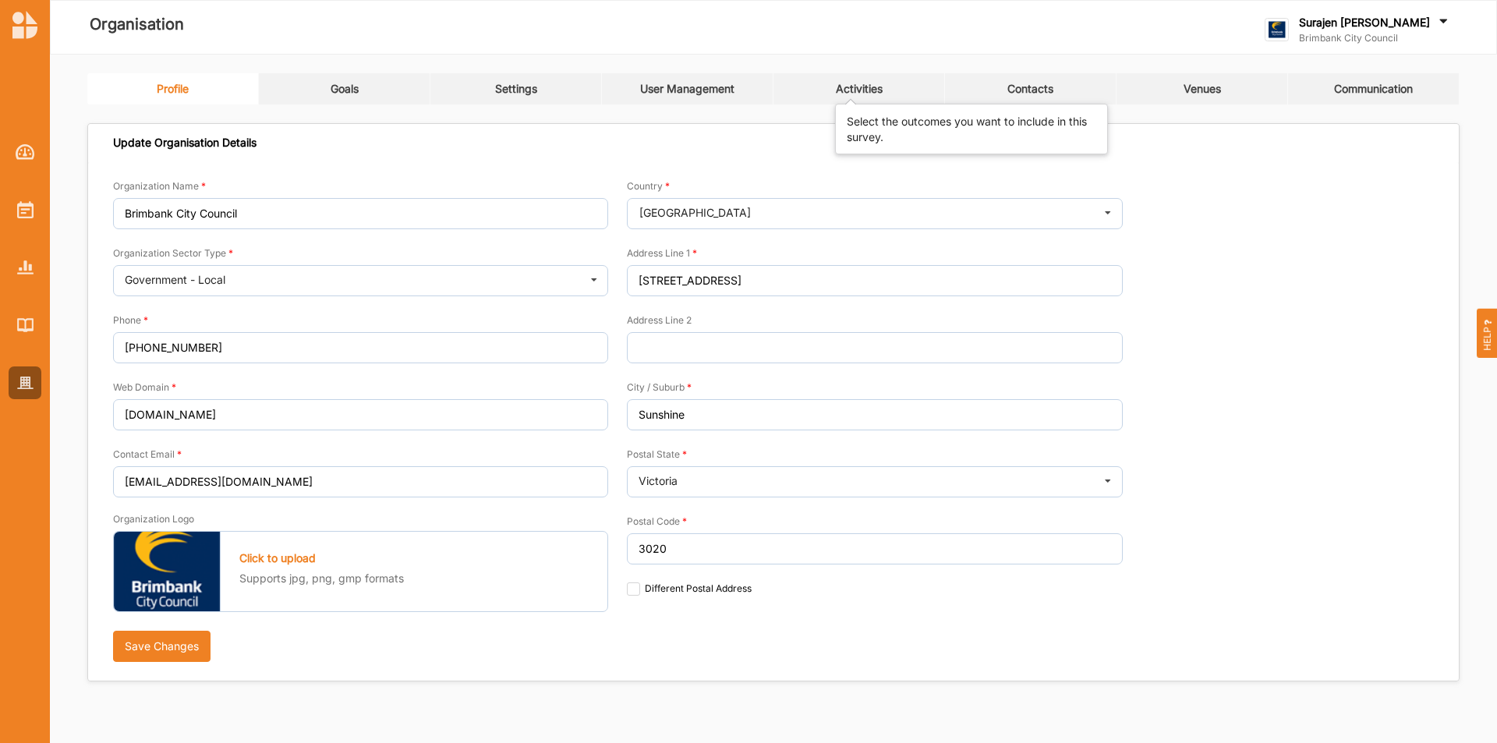
click at [867, 83] on div "Activities" at bounding box center [859, 89] width 47 height 14
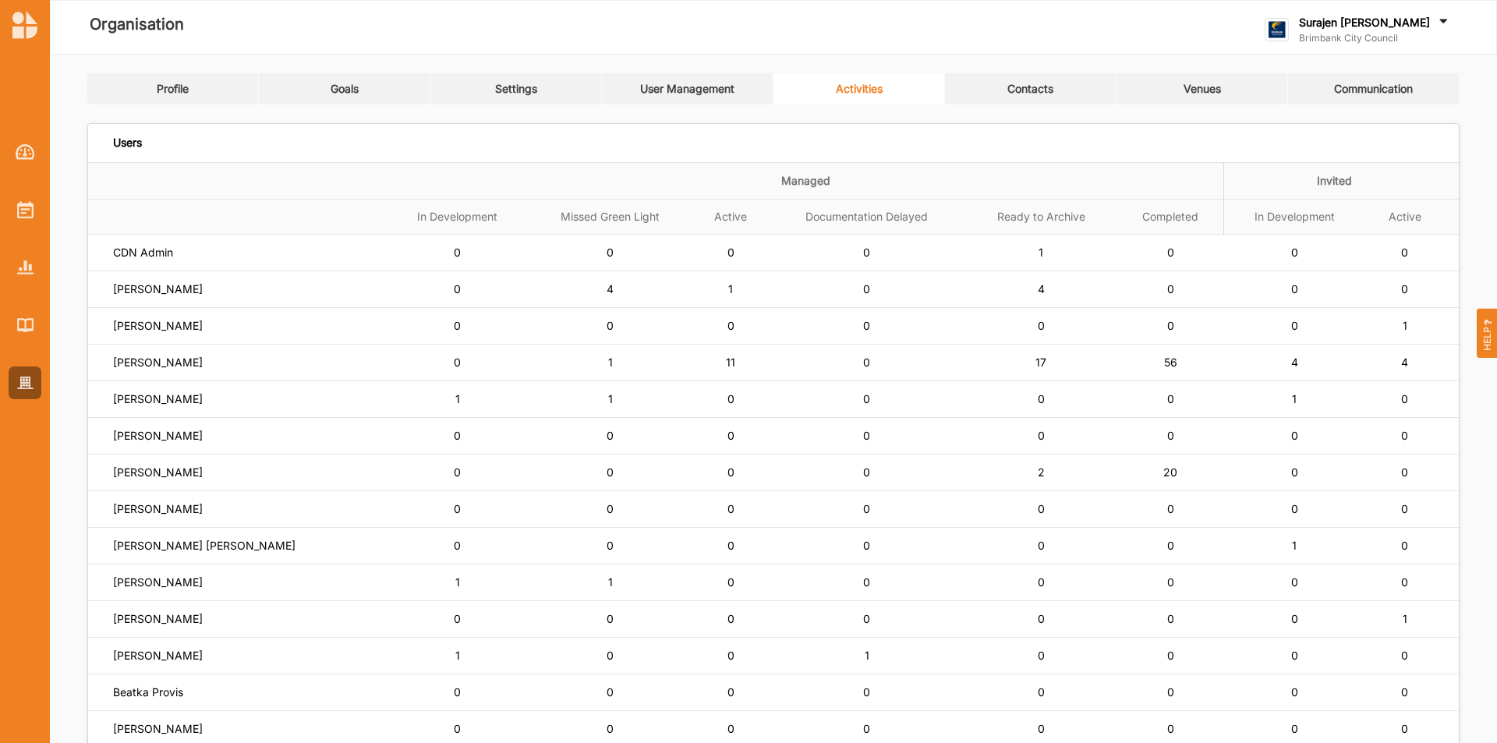
click at [1020, 91] on div "Contacts" at bounding box center [1030, 89] width 46 height 14
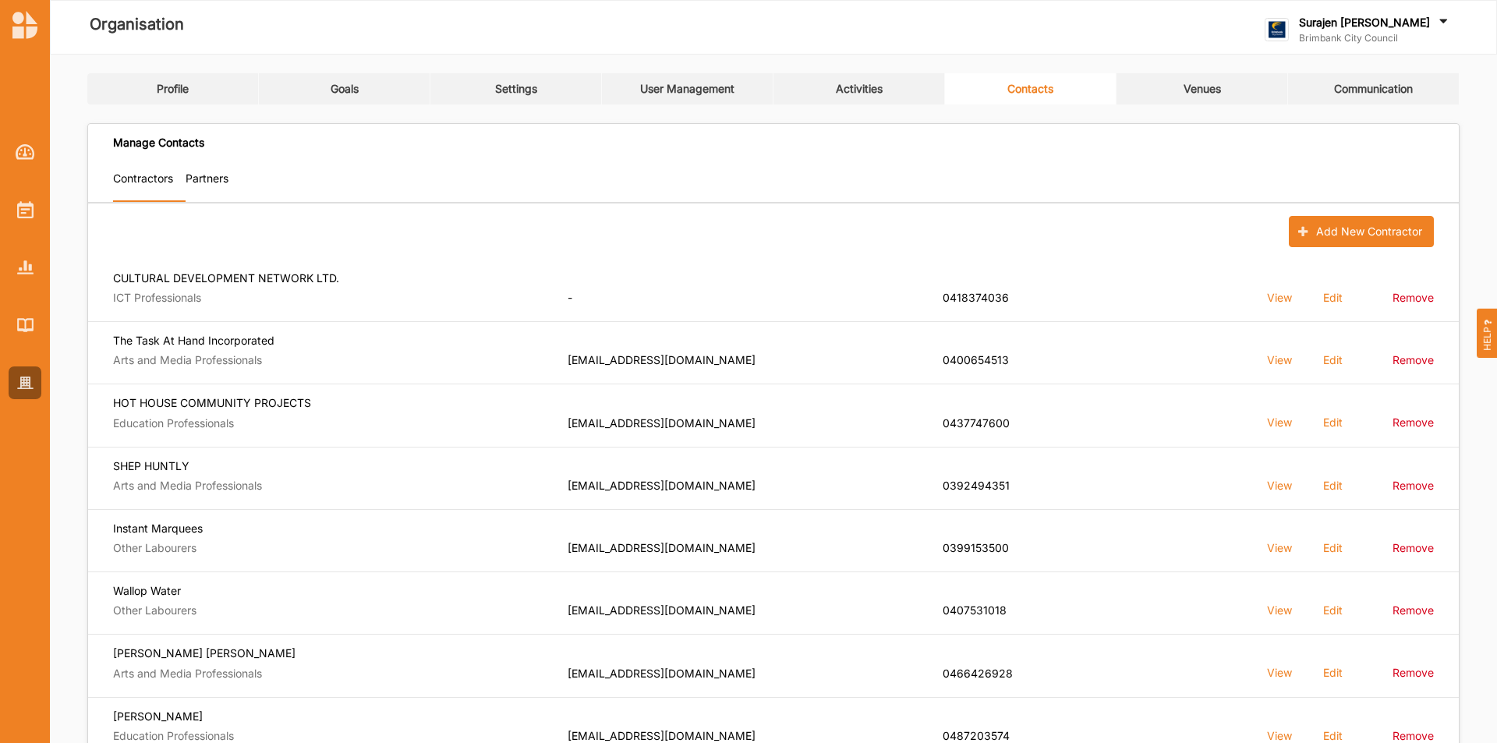
click at [694, 96] on link "User Management" at bounding box center [688, 88] width 172 height 31
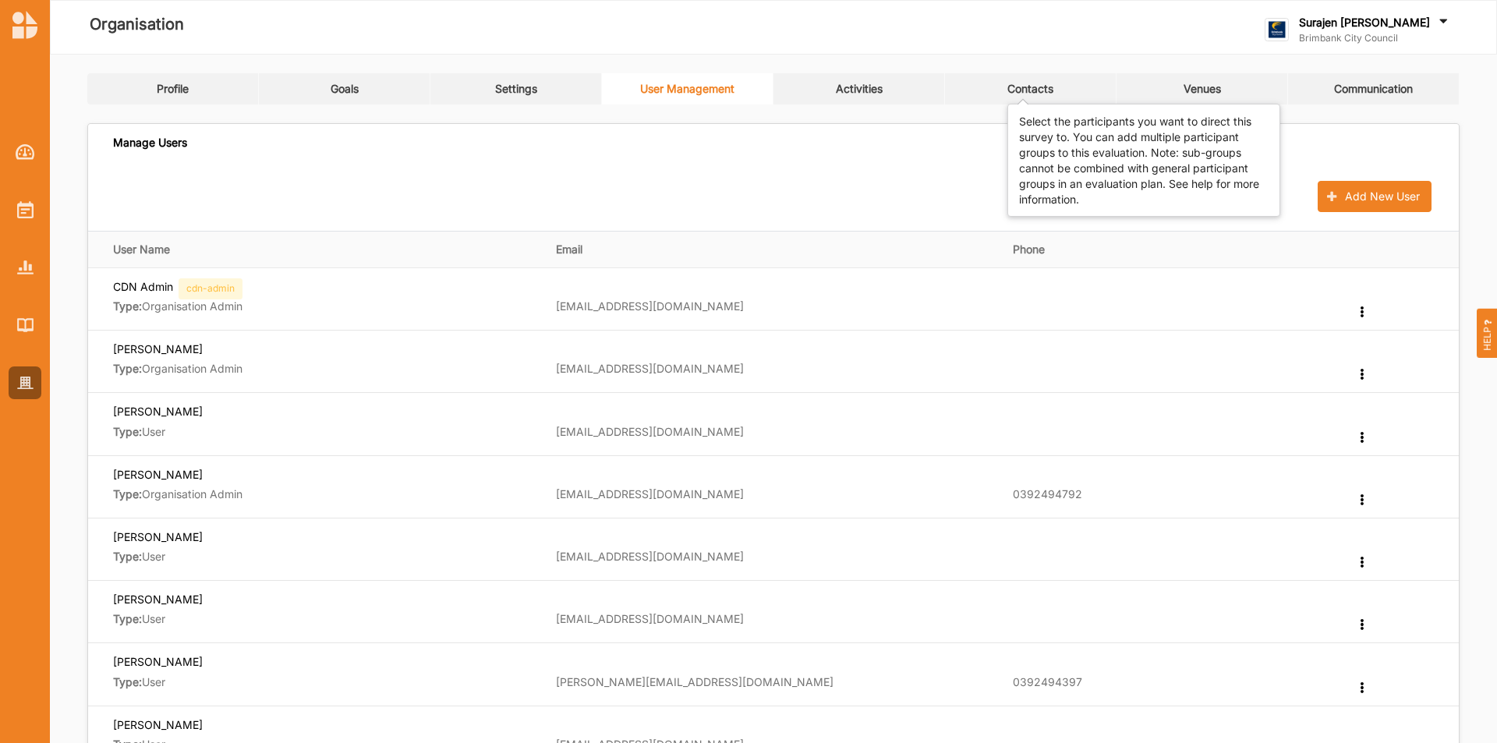
click at [1017, 89] on div "Contacts" at bounding box center [1030, 89] width 46 height 14
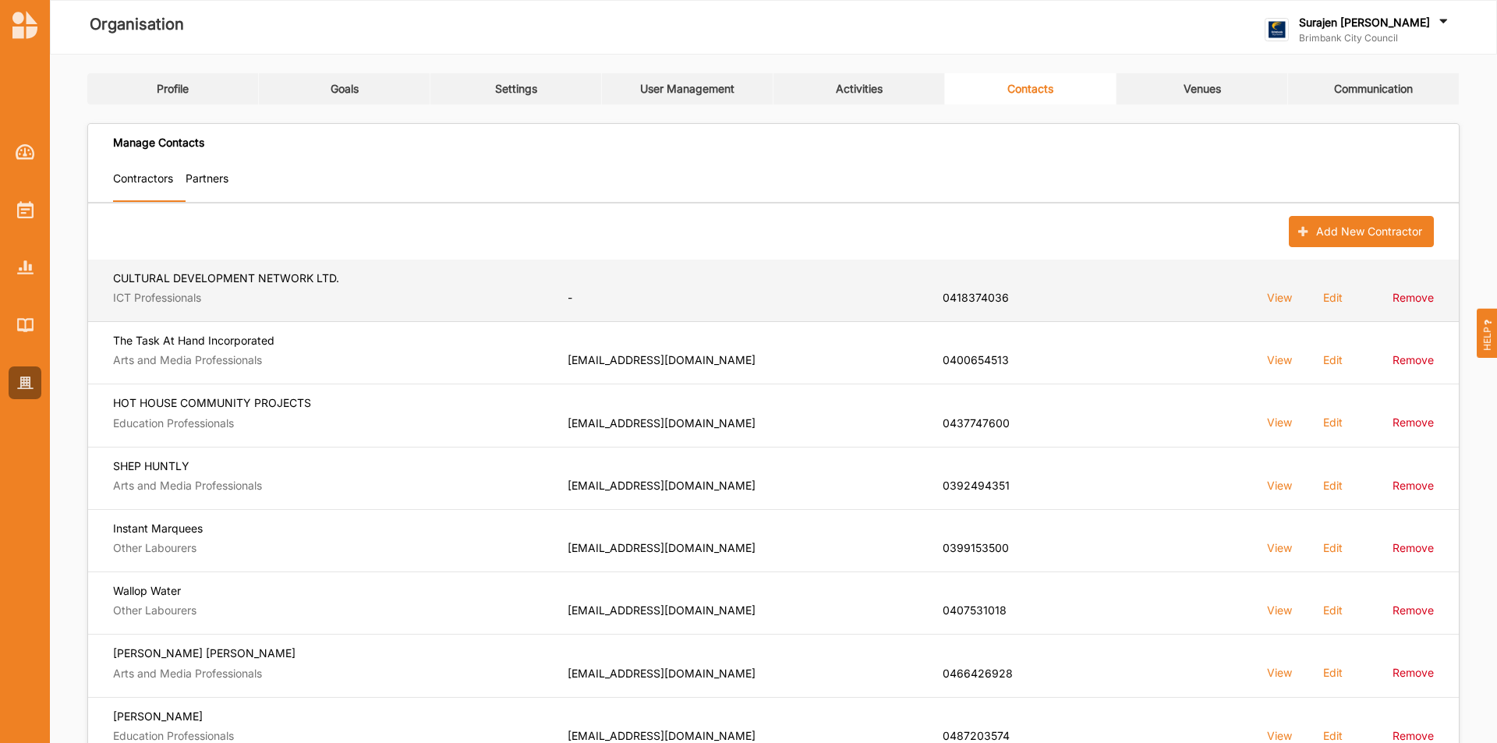
click at [1287, 298] on label "View" at bounding box center [1279, 297] width 25 height 15
select select "26"
select select "[GEOGRAPHIC_DATA]"
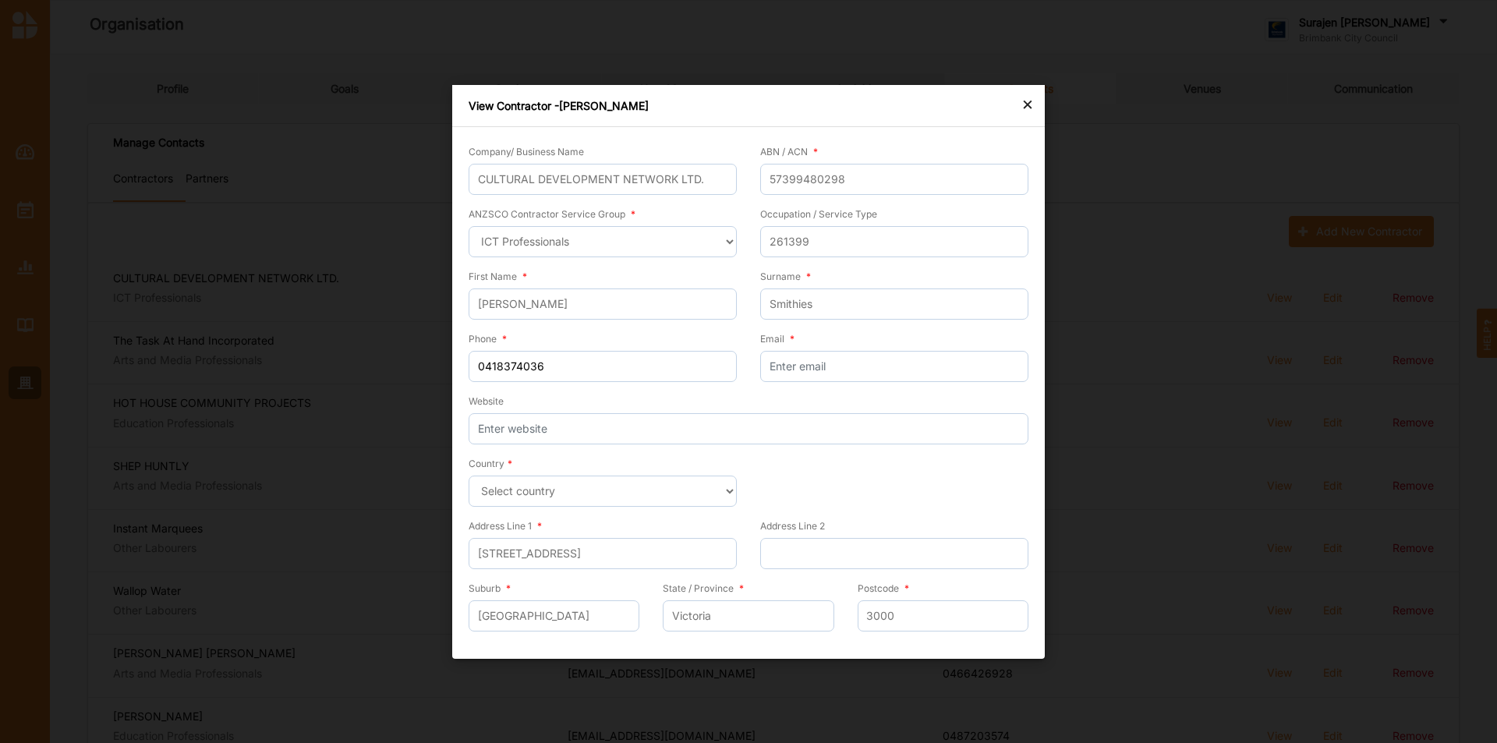
click at [1027, 100] on div "×" at bounding box center [1027, 103] width 12 height 19
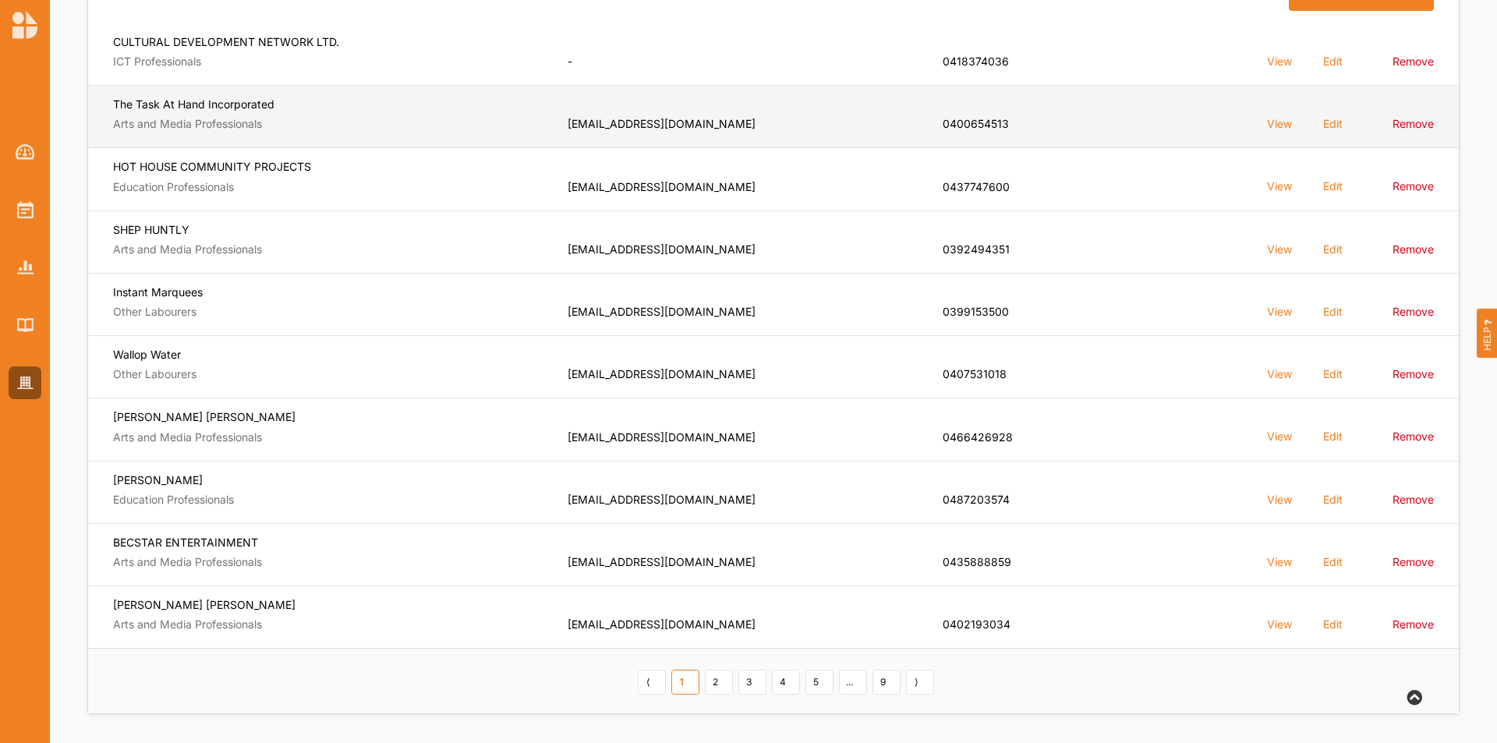
scroll to position [239, 0]
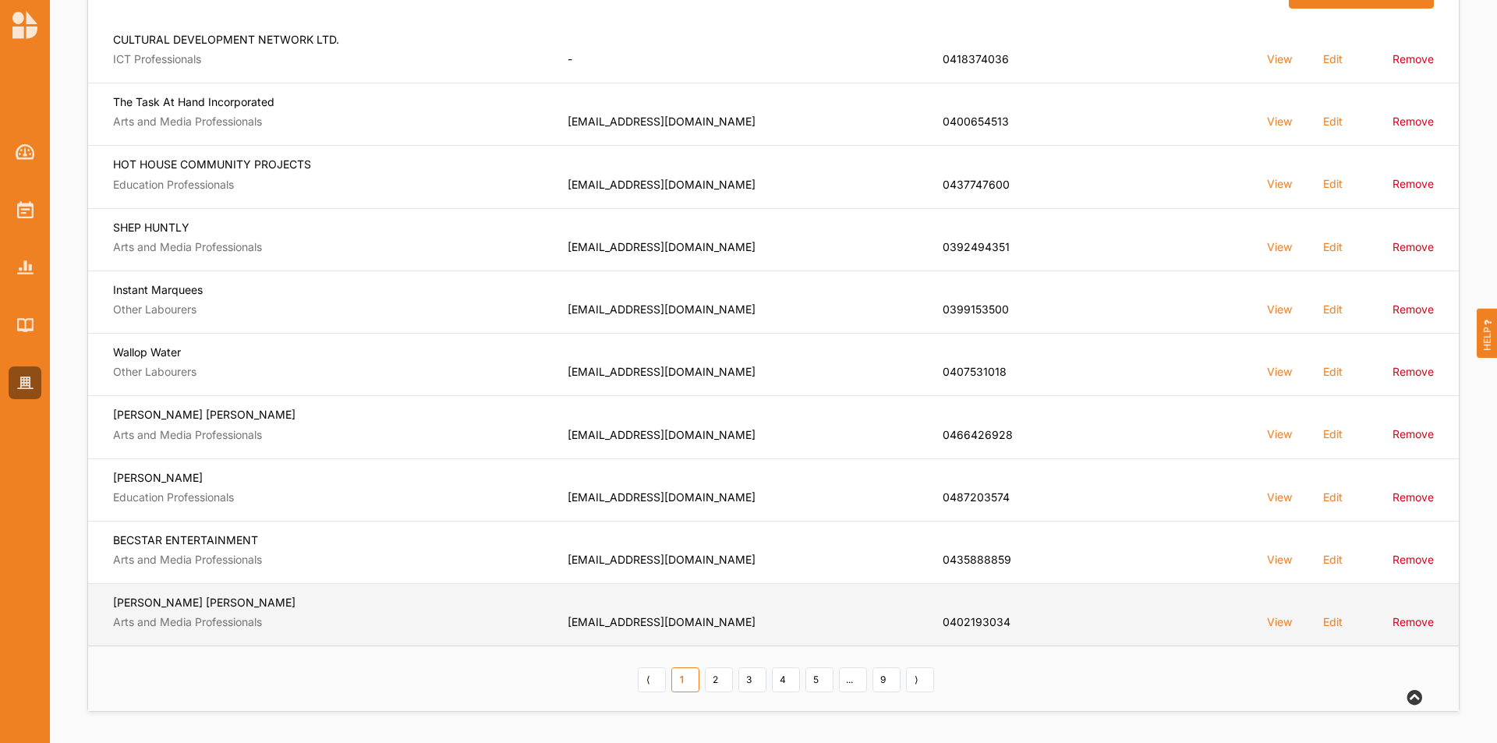
click at [1280, 66] on label "View" at bounding box center [1279, 58] width 25 height 15
select select "21"
select select "[GEOGRAPHIC_DATA]"
